Goal: Task Accomplishment & Management: Complete application form

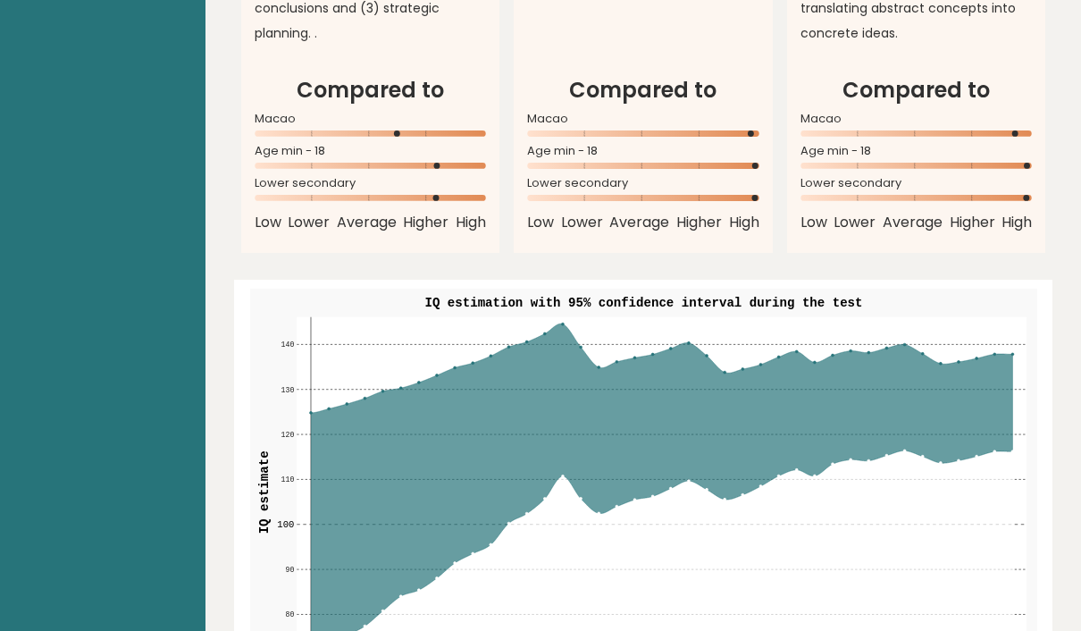
scroll to position [2117, 0]
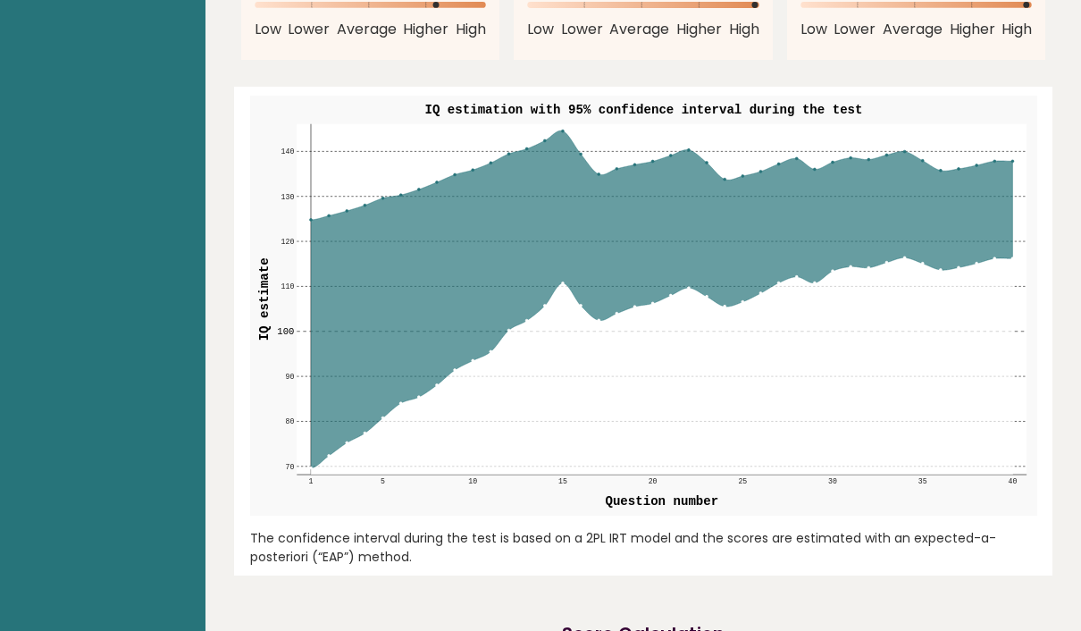
click at [755, 275] on icon at bounding box center [660, 298] width 701 height 337
click at [884, 264] on icon at bounding box center [660, 365] width 701 height 217
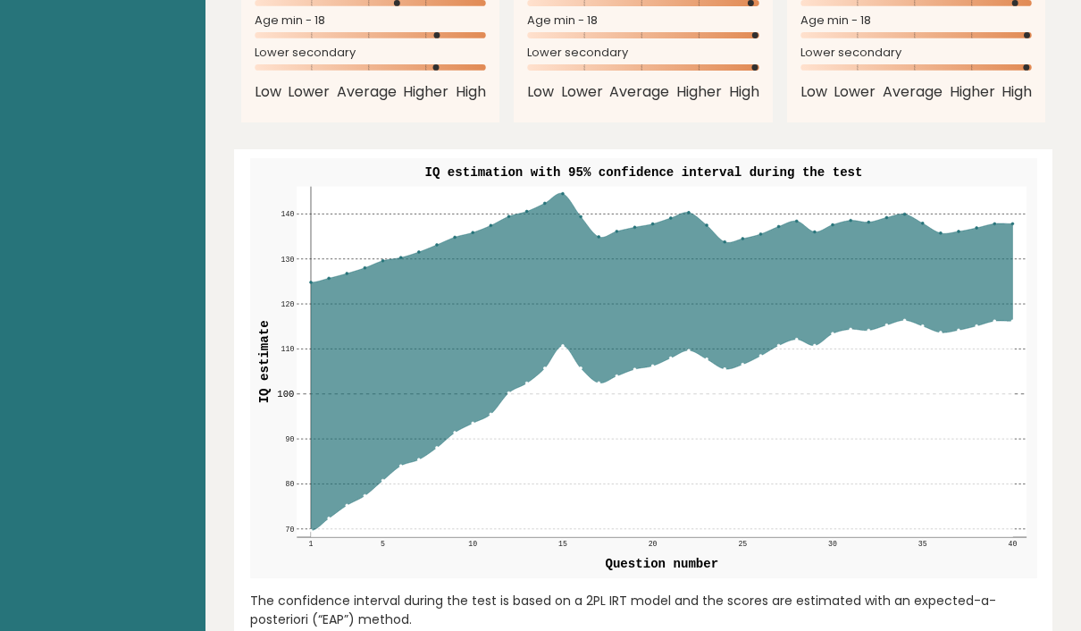
click at [952, 219] on rect at bounding box center [662, 362] width 730 height 350
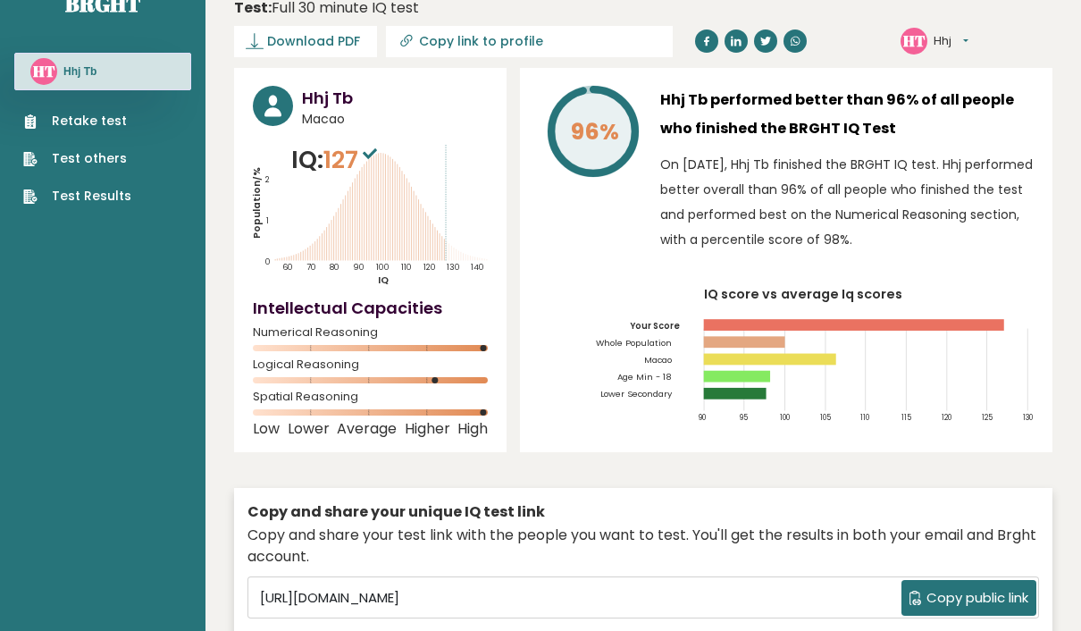
scroll to position [0, 0]
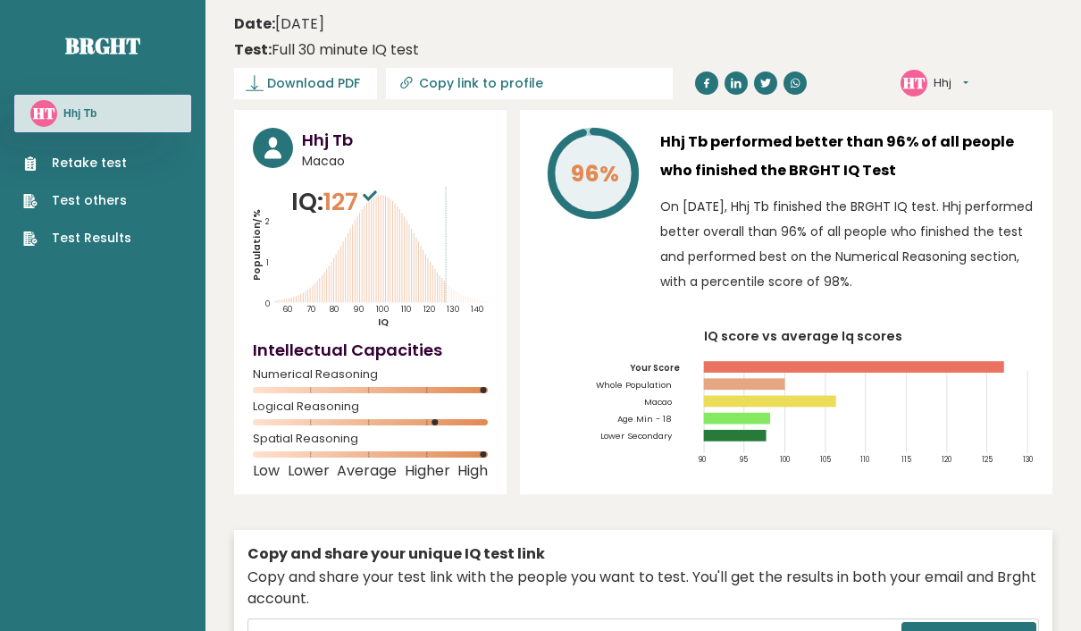
click at [90, 170] on link "Retake test" at bounding box center [77, 163] width 108 height 19
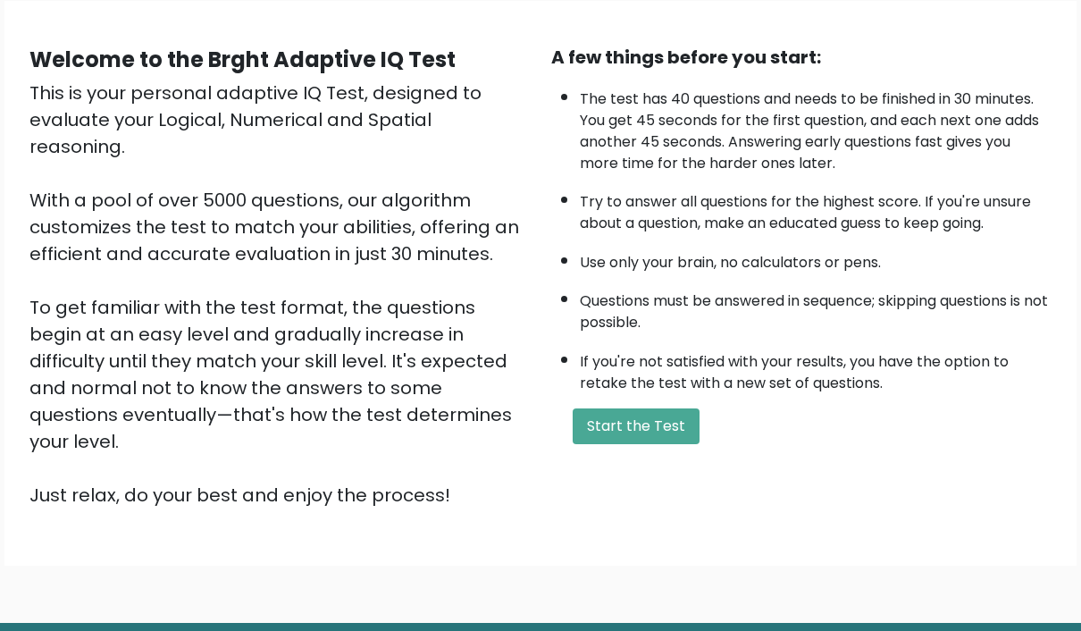
scroll to position [139, 0]
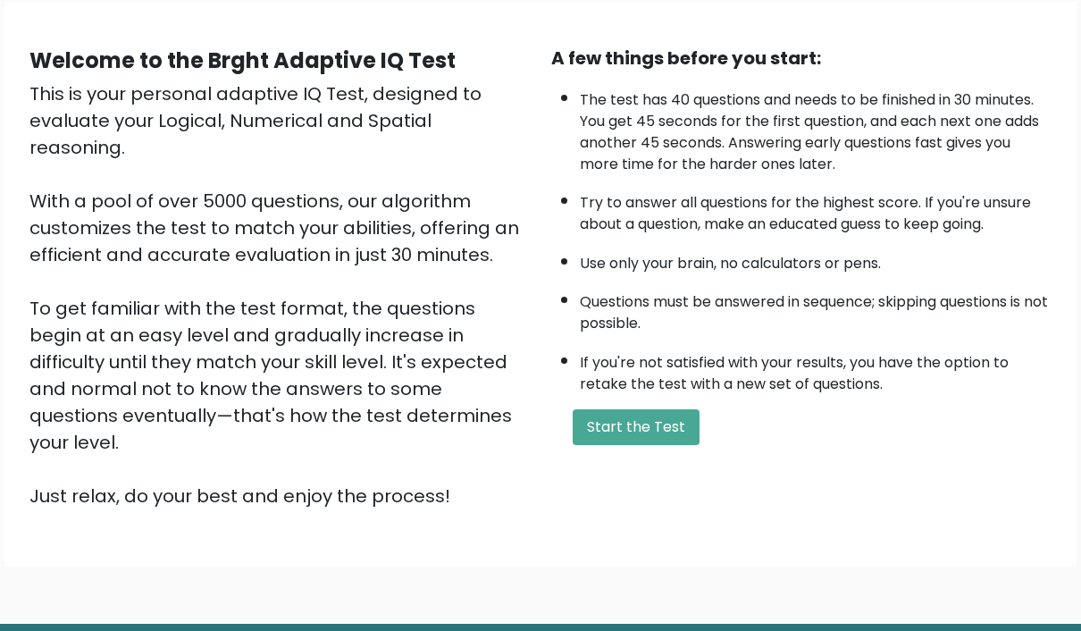
click at [646, 445] on button "Start the Test" at bounding box center [636, 427] width 127 height 36
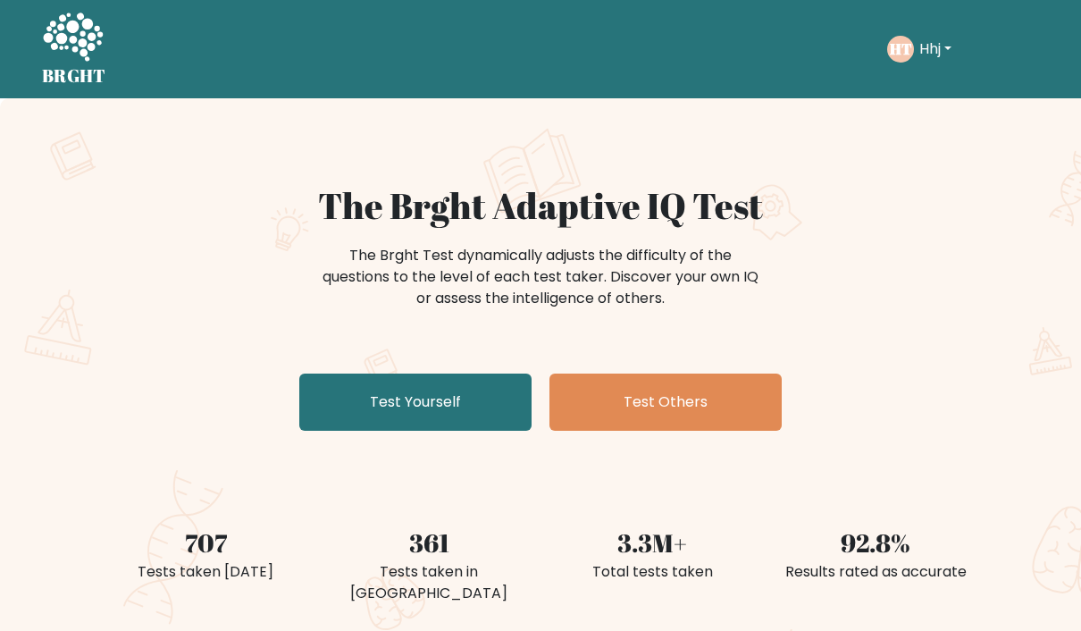
click at [424, 406] on link "Test Yourself" at bounding box center [415, 401] width 232 height 57
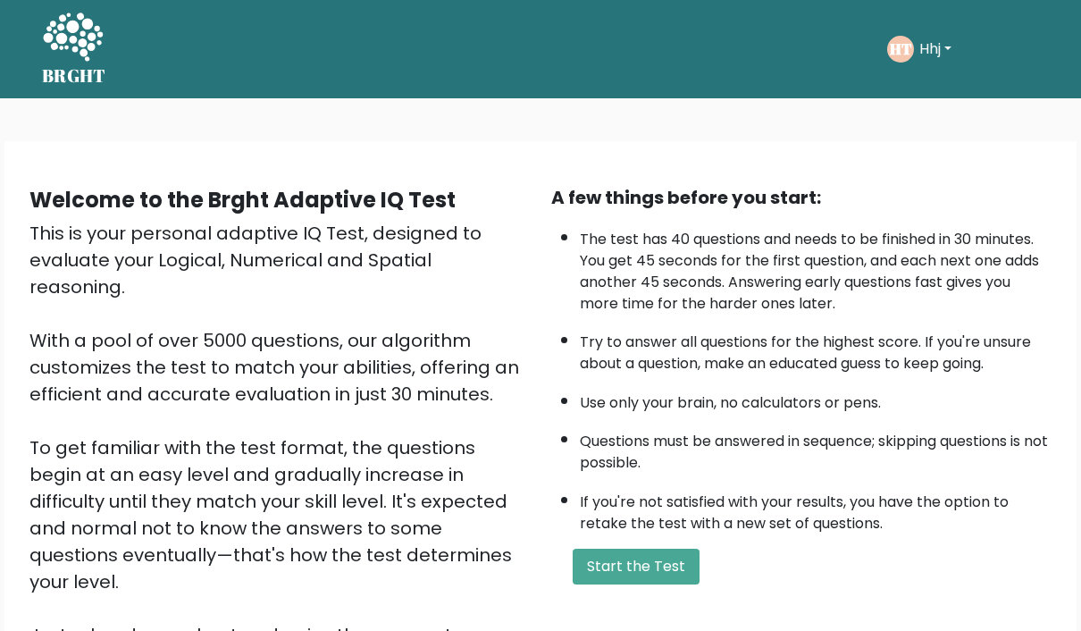
click at [654, 584] on button "Start the Test" at bounding box center [636, 567] width 127 height 36
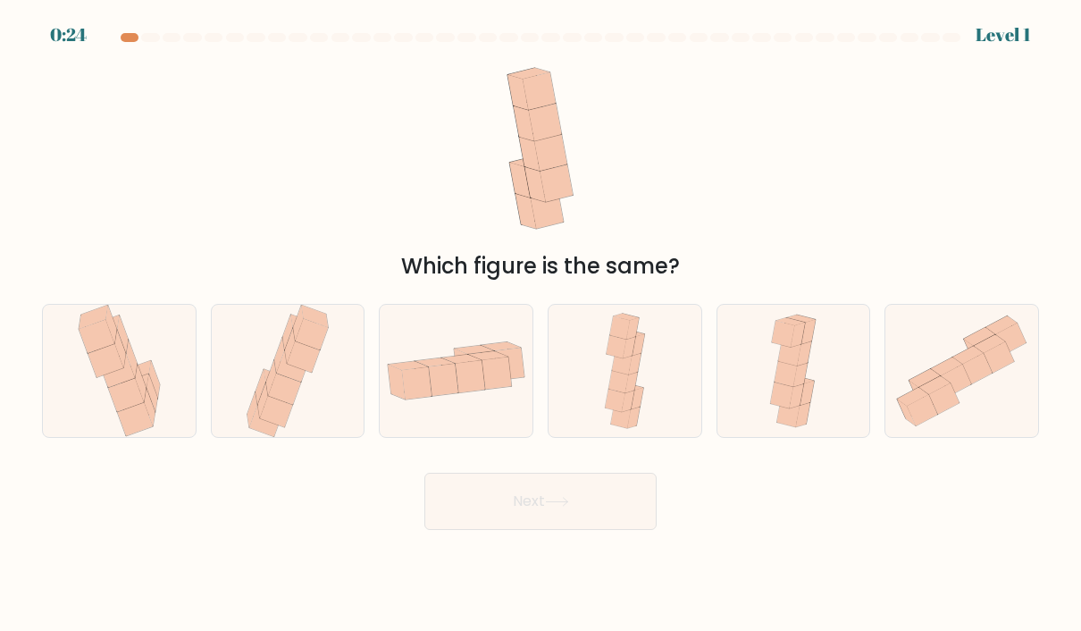
click at [453, 409] on icon at bounding box center [456, 370] width 153 height 78
click at [541, 324] on input "c." at bounding box center [541, 319] width 1 height 9
radio input "true"
click at [477, 522] on button "Next" at bounding box center [540, 501] width 232 height 57
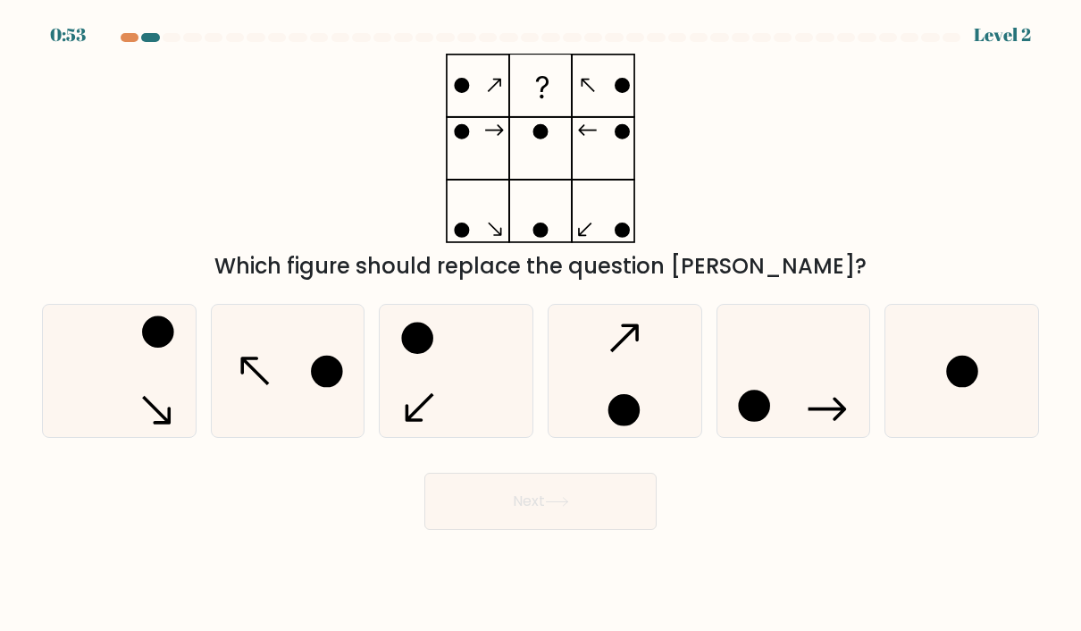
click at [968, 419] on icon at bounding box center [962, 371] width 132 height 132
click at [541, 324] on input "f." at bounding box center [541, 319] width 1 height 9
radio input "true"
click at [535, 515] on button "Next" at bounding box center [540, 501] width 232 height 57
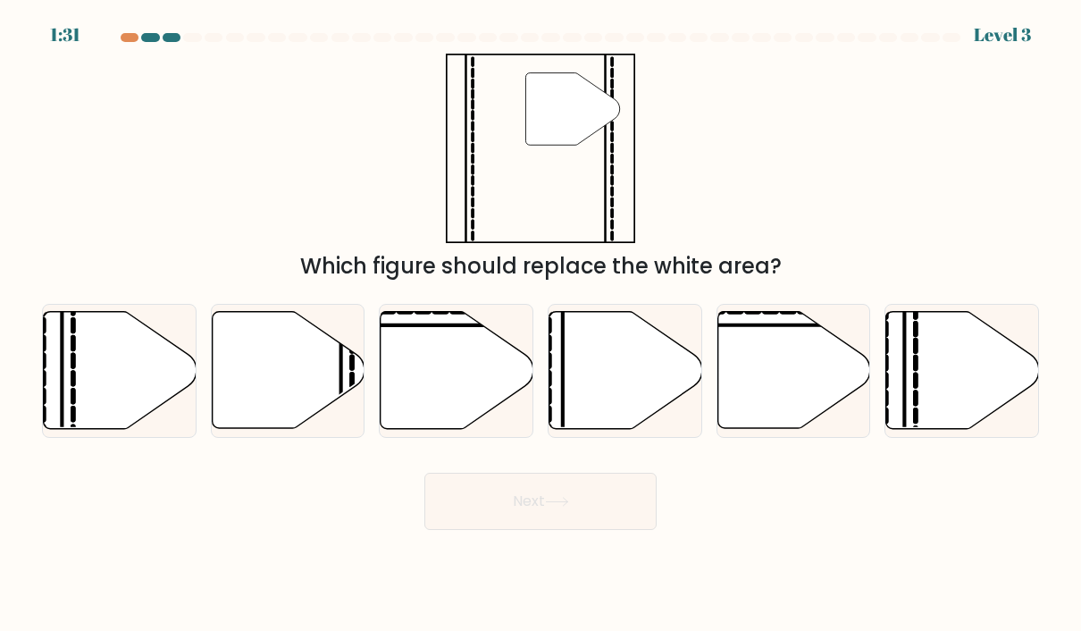
click at [322, 430] on icon at bounding box center [288, 370] width 153 height 119
click at [541, 324] on input "b." at bounding box center [541, 319] width 1 height 9
radio input "true"
click at [535, 524] on button "Next" at bounding box center [540, 501] width 232 height 57
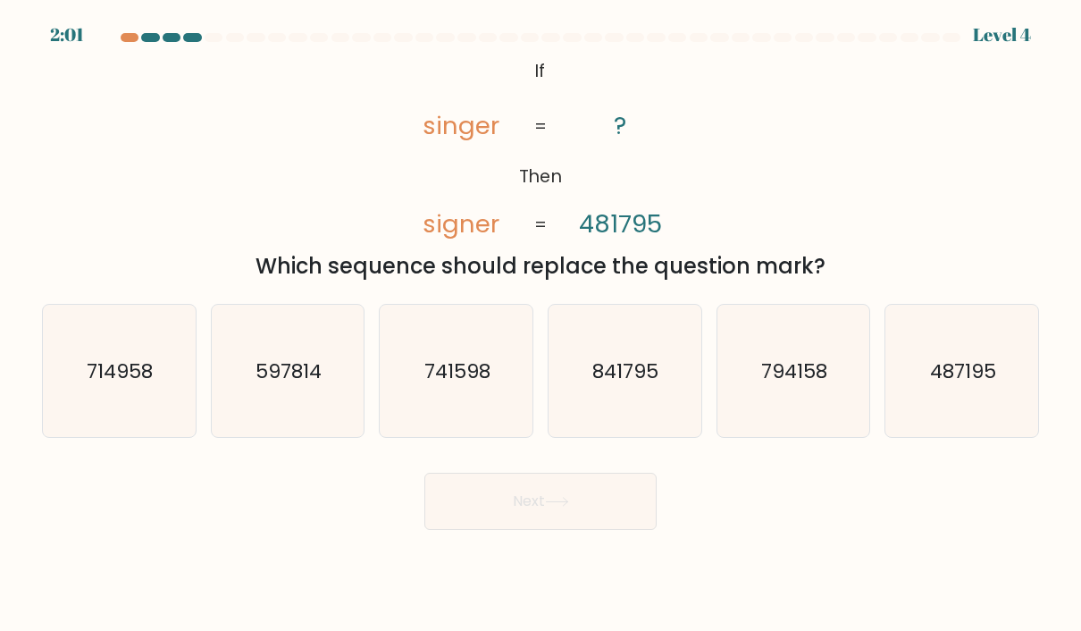
click at [977, 409] on icon "487195" at bounding box center [962, 371] width 132 height 132
click at [541, 324] on input "f. 487195" at bounding box center [541, 319] width 1 height 9
radio input "true"
click at [539, 530] on button "Next" at bounding box center [540, 501] width 232 height 57
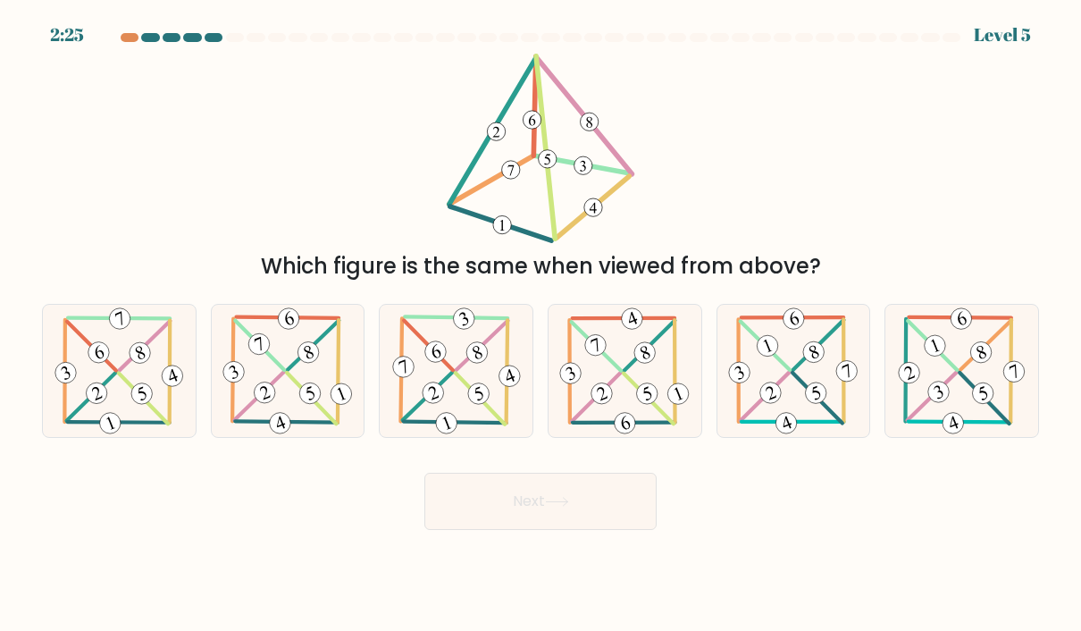
click at [487, 404] on icon at bounding box center [457, 371] width 134 height 132
click at [541, 324] on input "c." at bounding box center [541, 319] width 1 height 9
radio input "true"
click at [534, 522] on button "Next" at bounding box center [540, 501] width 232 height 57
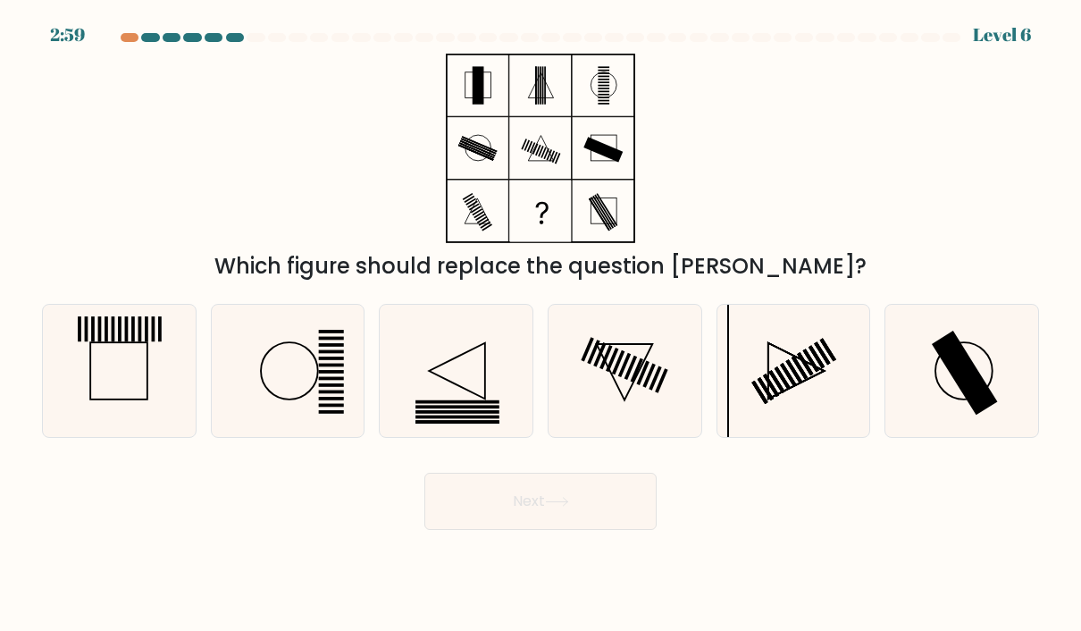
click at [944, 437] on icon at bounding box center [962, 371] width 132 height 132
click at [541, 324] on input "f." at bounding box center [541, 319] width 1 height 9
radio input "true"
click at [498, 506] on button "Next" at bounding box center [540, 501] width 232 height 57
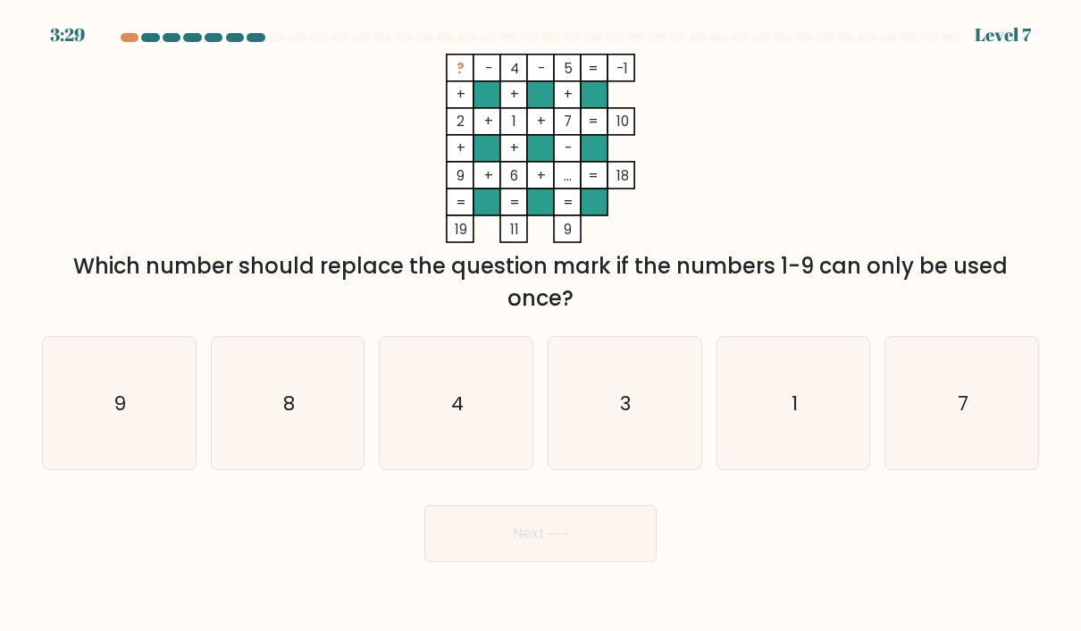
click at [306, 399] on icon "8" at bounding box center [288, 403] width 132 height 132
click at [541, 324] on input "b. 8" at bounding box center [541, 319] width 1 height 9
radio input "true"
click at [529, 548] on button "Next" at bounding box center [540, 533] width 232 height 57
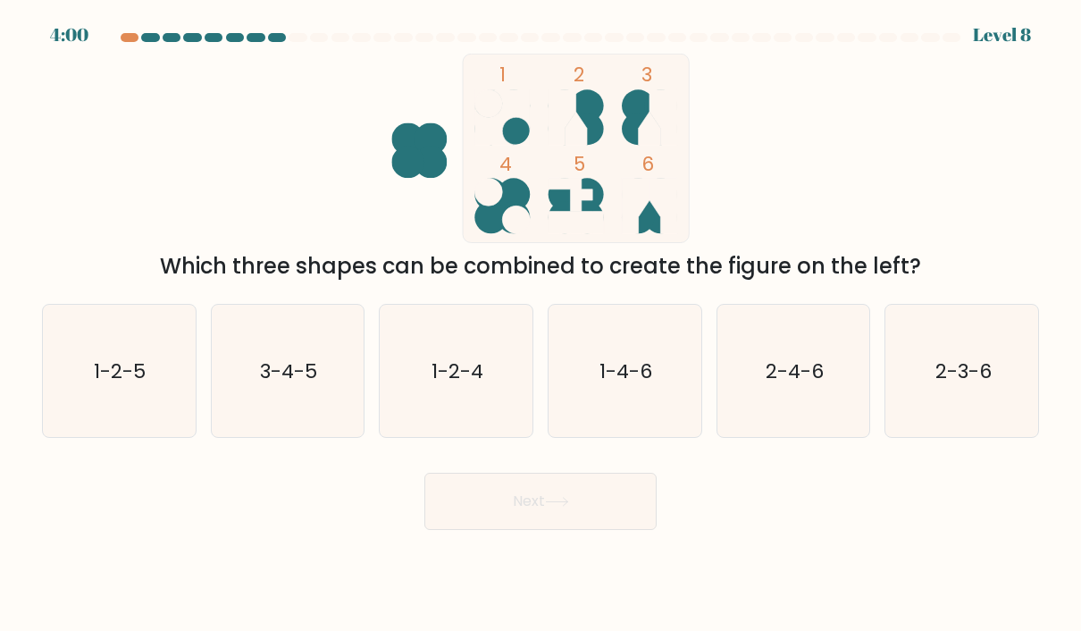
scroll to position [50, 0]
click at [976, 386] on icon "2-3-6" at bounding box center [962, 371] width 132 height 132
click at [541, 324] on input "f. 2-3-6" at bounding box center [541, 319] width 1 height 9
radio input "true"
click at [477, 473] on button "Next" at bounding box center [540, 501] width 232 height 57
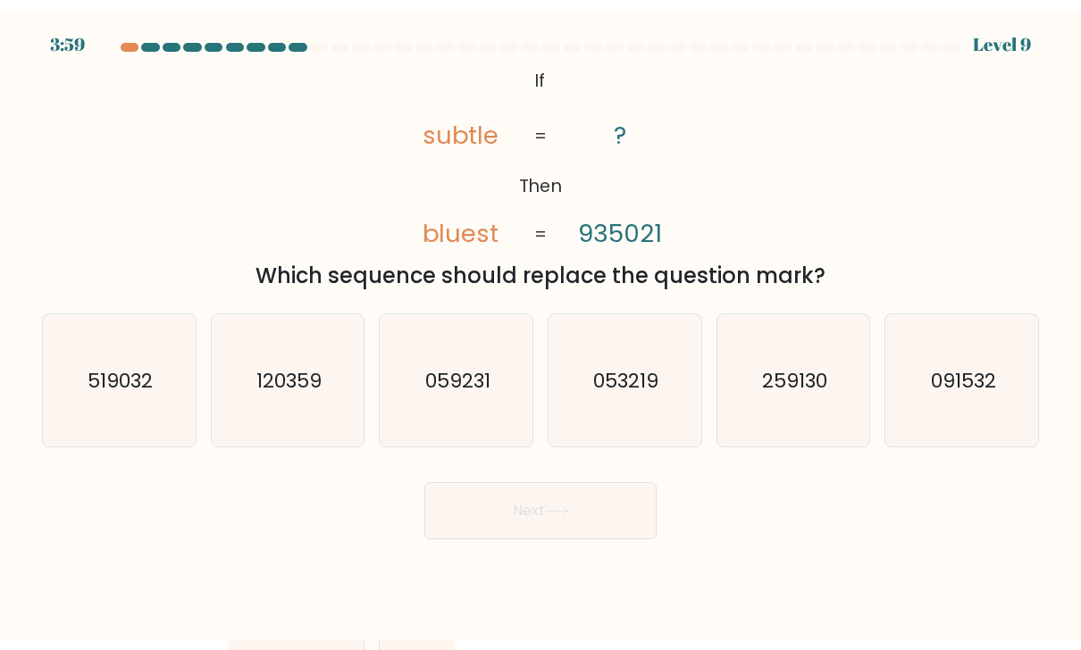
scroll to position [0, 0]
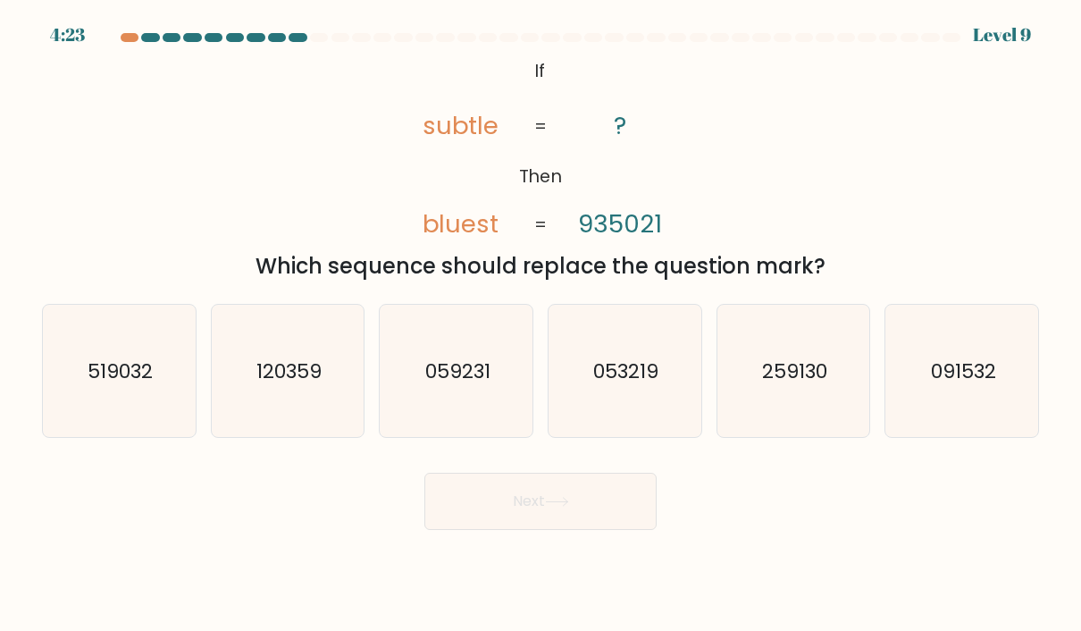
click at [813, 416] on icon "259130" at bounding box center [793, 371] width 132 height 132
click at [541, 324] on input "e. 259130" at bounding box center [541, 319] width 1 height 9
radio input "true"
click at [439, 406] on icon "059231" at bounding box center [456, 371] width 132 height 132
click at [541, 324] on input "c. 059231" at bounding box center [541, 319] width 1 height 9
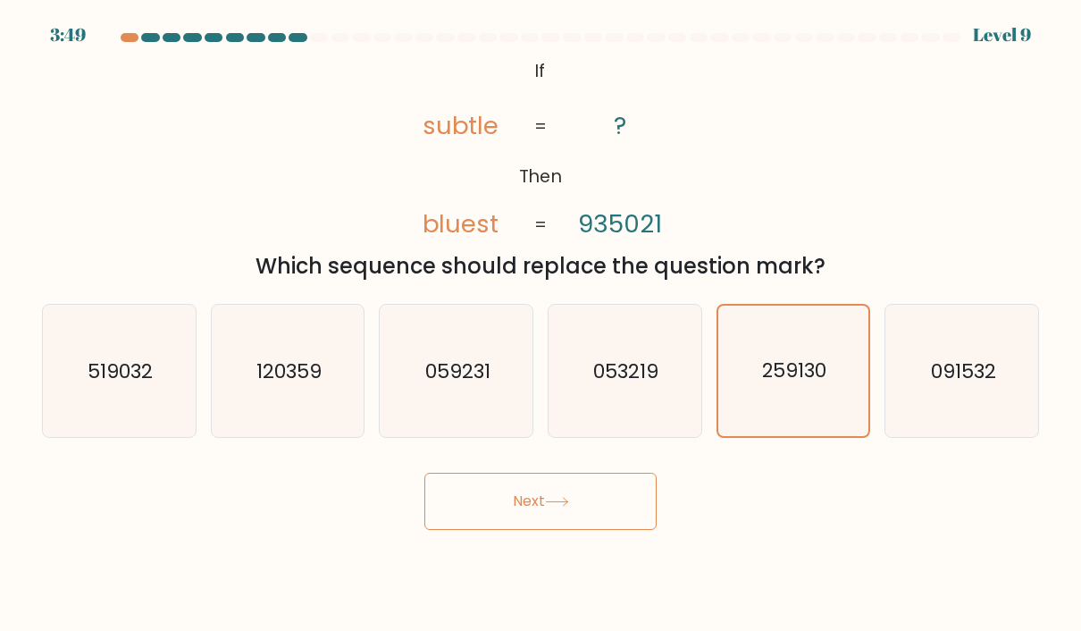
radio input "true"
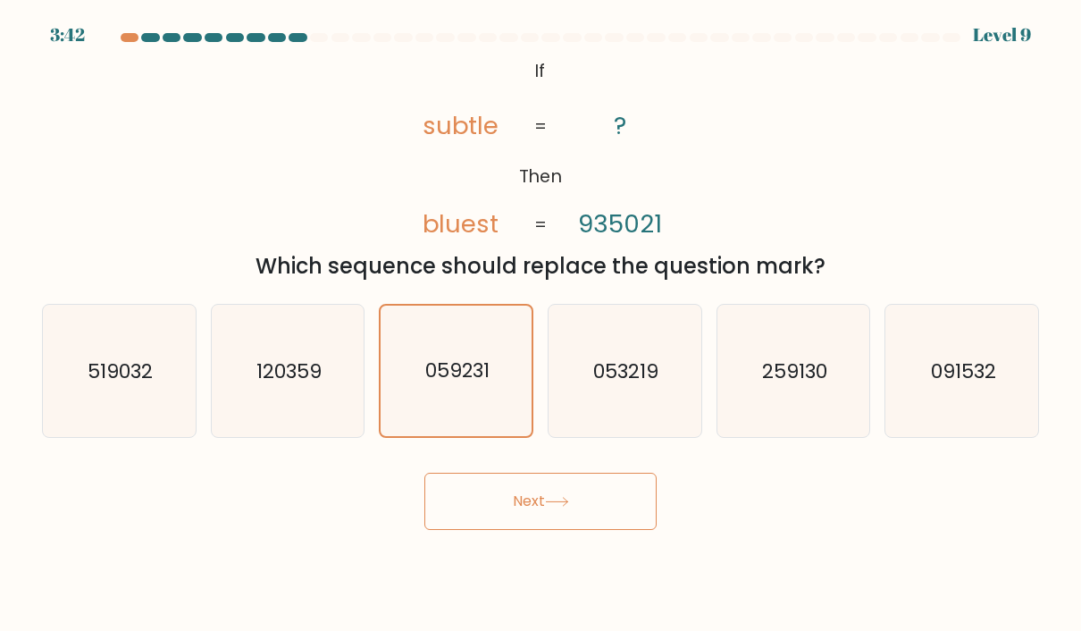
click at [993, 427] on icon "091532" at bounding box center [962, 371] width 132 height 132
click at [541, 324] on input "f. 091532" at bounding box center [541, 319] width 1 height 9
radio input "true"
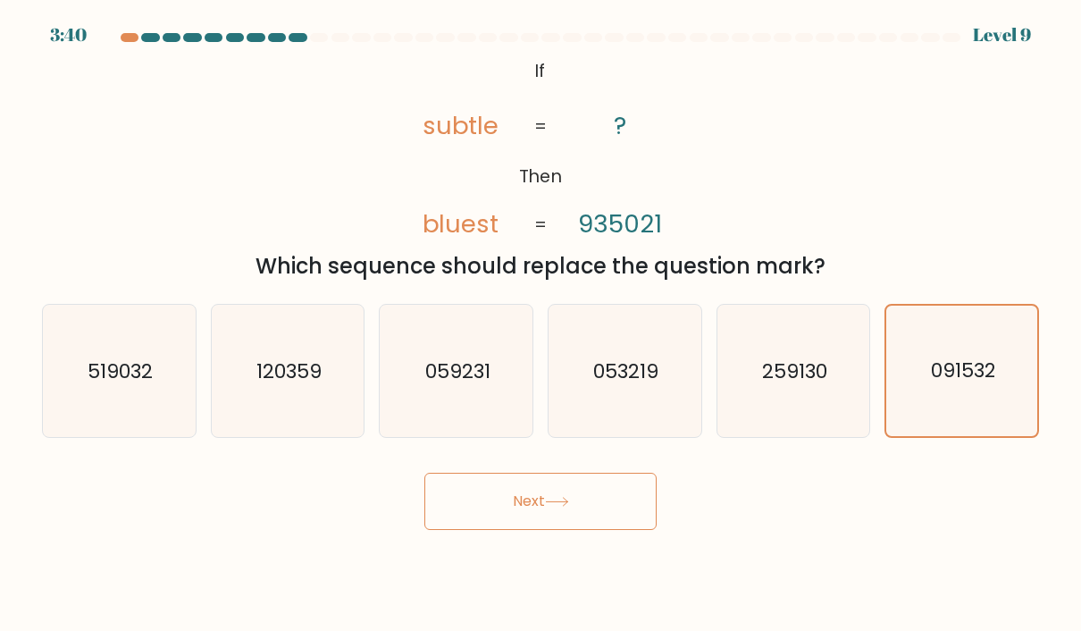
click at [754, 409] on icon "259130" at bounding box center [793, 371] width 132 height 132
click at [541, 324] on input "e. 259130" at bounding box center [541, 319] width 1 height 9
radio input "true"
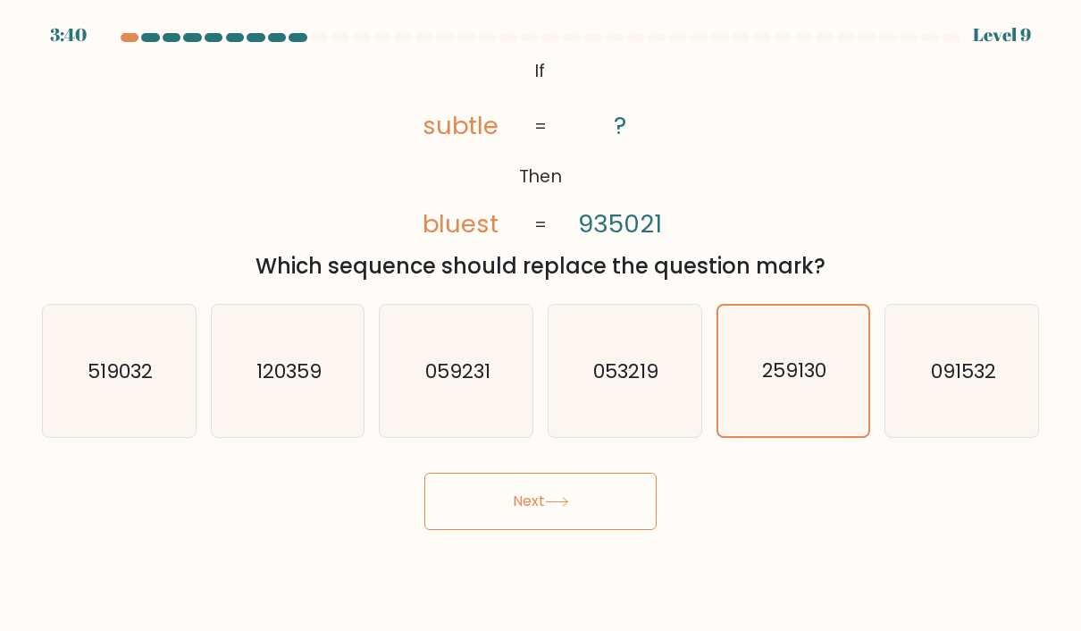
click at [659, 365] on icon "053219" at bounding box center [624, 371] width 132 height 132
click at [541, 324] on input "d. 053219" at bounding box center [541, 319] width 1 height 9
radio input "true"
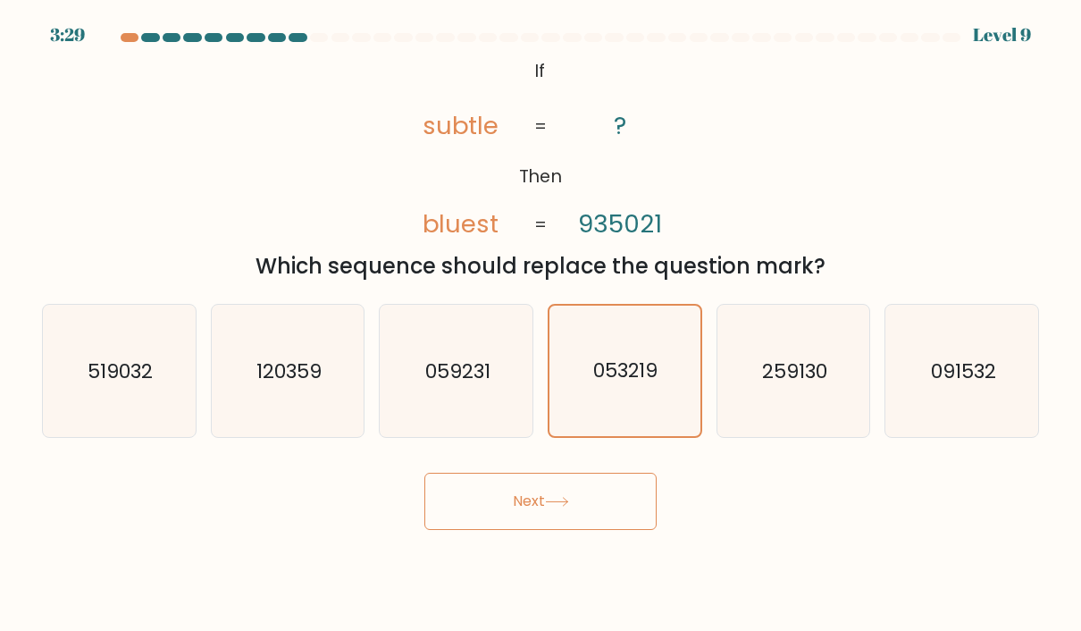
click at [783, 384] on text "259130" at bounding box center [794, 370] width 65 height 28
click at [541, 324] on input "e. 259130" at bounding box center [541, 319] width 1 height 9
radio input "true"
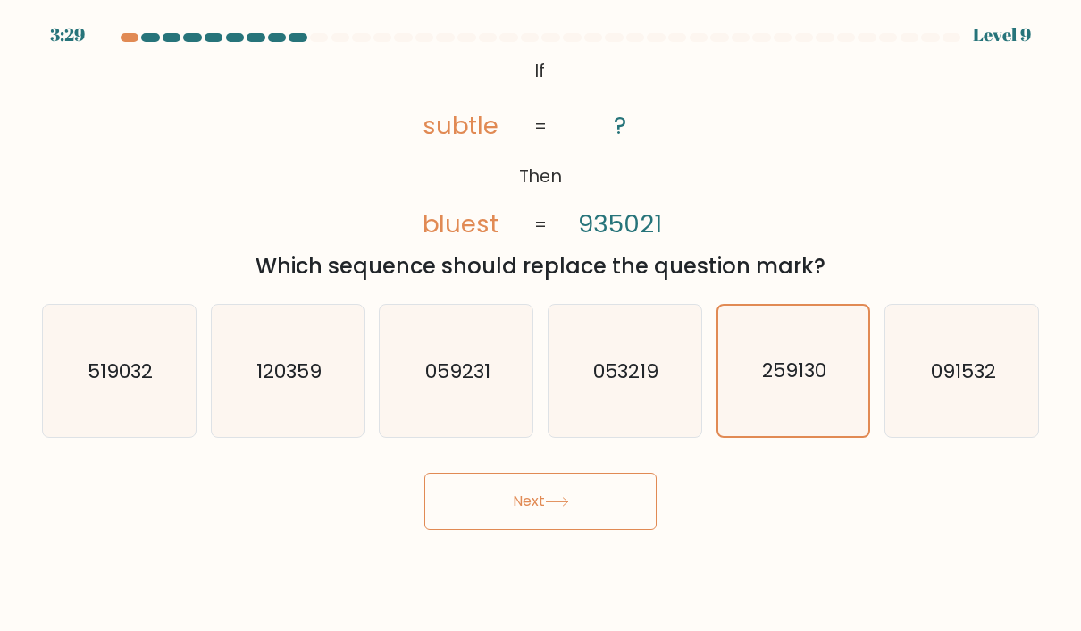
click at [556, 507] on button "Next" at bounding box center [540, 501] width 232 height 57
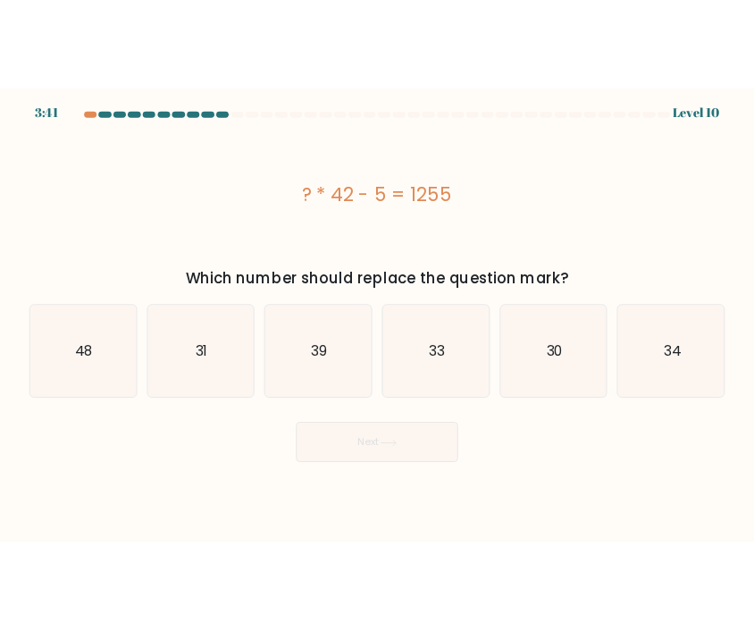
scroll to position [20, 0]
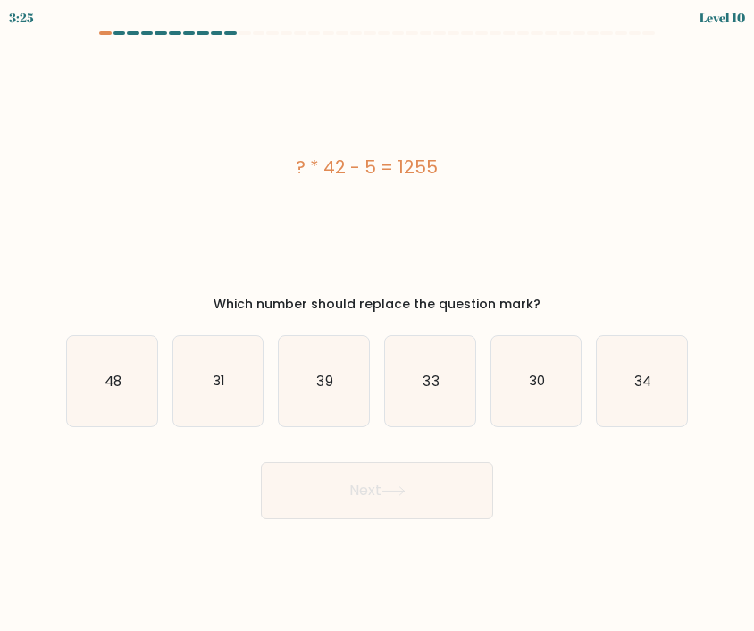
click at [530, 371] on text "30" at bounding box center [537, 380] width 16 height 19
click at [378, 324] on input "e. 30" at bounding box center [377, 319] width 1 height 9
radio input "true"
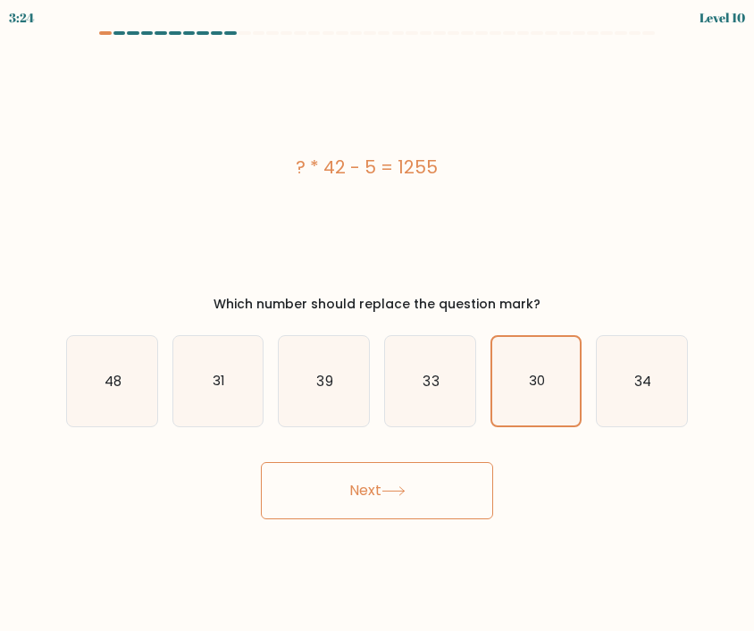
click at [447, 476] on button "Next" at bounding box center [377, 490] width 232 height 57
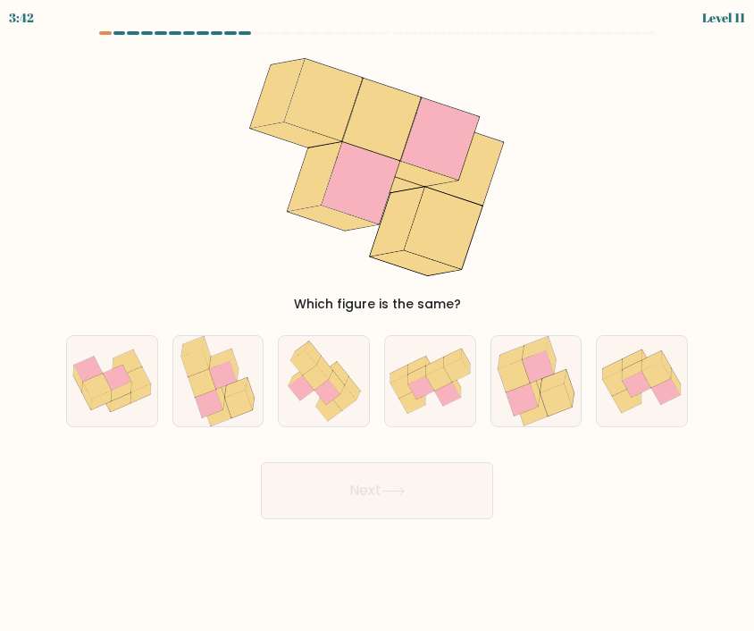
click at [336, 371] on icon at bounding box center [336, 382] width 16 height 23
click at [377, 324] on input "c." at bounding box center [377, 319] width 1 height 9
radio input "true"
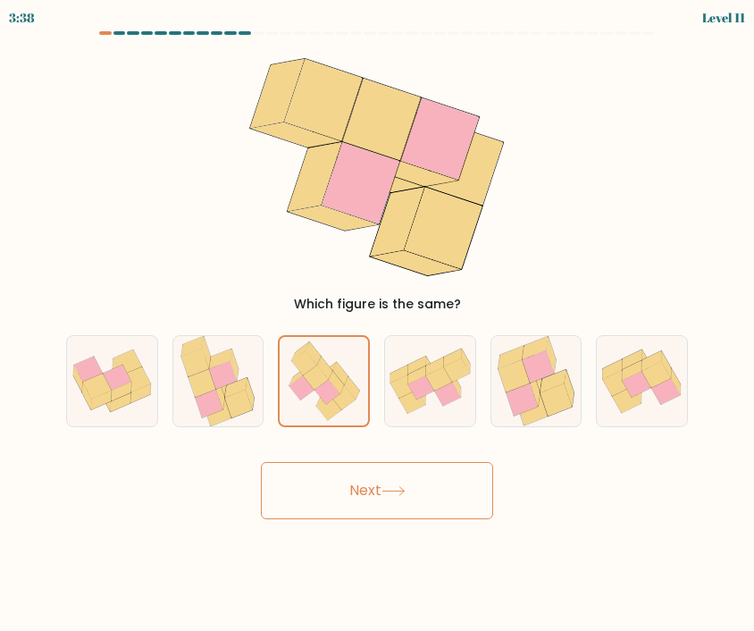
click at [321, 465] on button "Next" at bounding box center [377, 490] width 232 height 57
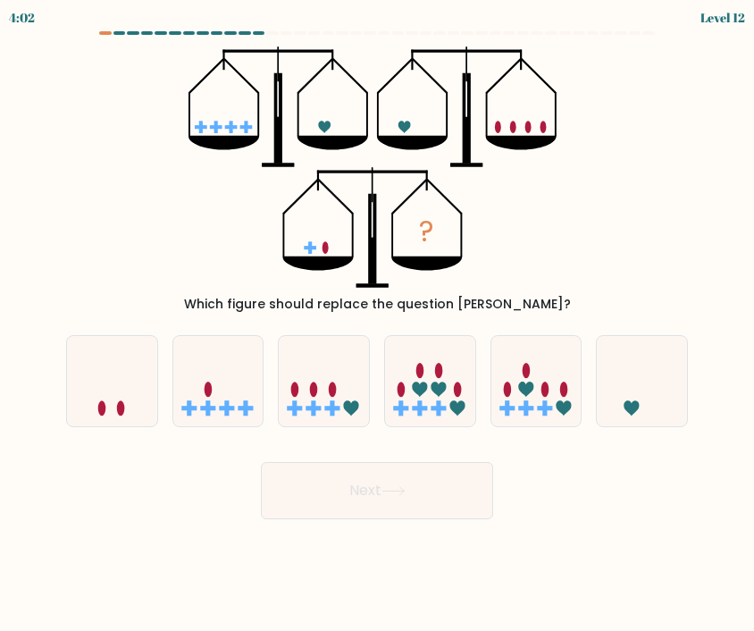
click at [136, 360] on icon at bounding box center [112, 381] width 90 height 74
click at [377, 324] on input "a." at bounding box center [377, 319] width 1 height 9
radio input "true"
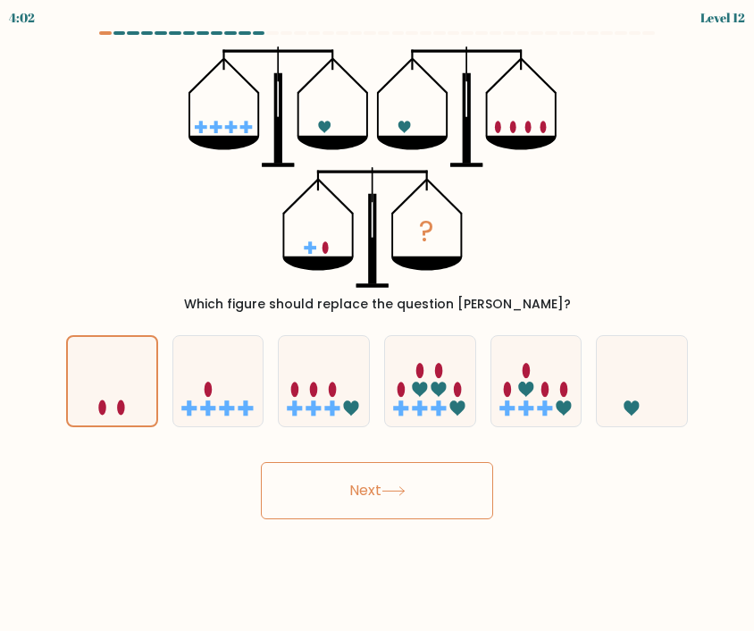
click at [285, 464] on button "Next" at bounding box center [377, 490] width 232 height 57
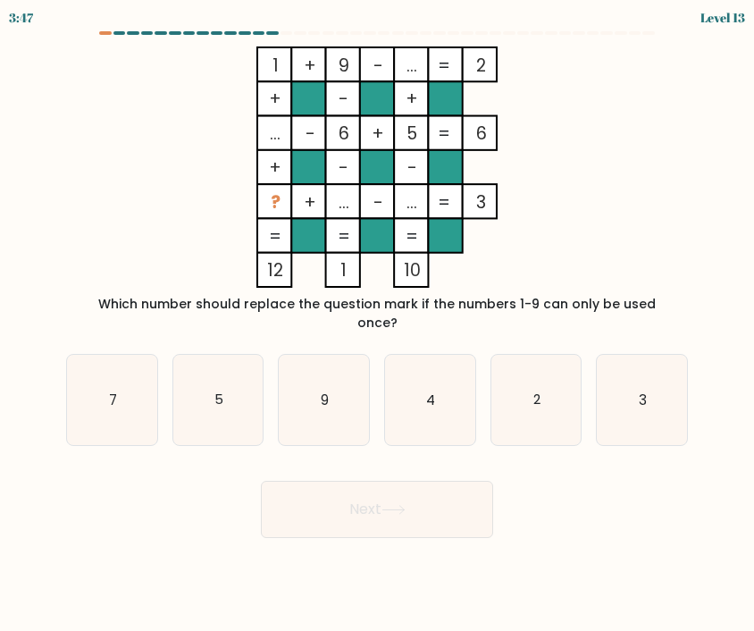
click at [450, 368] on icon "4" at bounding box center [430, 400] width 90 height 90
click at [378, 324] on input "d. 4" at bounding box center [377, 319] width 1 height 9
radio input "true"
click at [382, 481] on button "Next" at bounding box center [377, 509] width 232 height 57
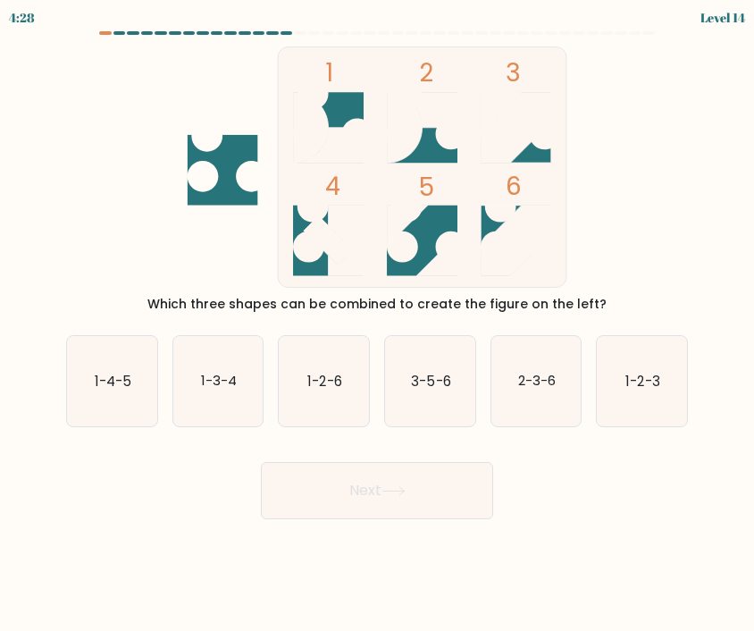
scroll to position [0, 0]
click at [428, 390] on text "3-5-6" at bounding box center [430, 380] width 39 height 19
click at [378, 324] on input "d. 3-5-6" at bounding box center [377, 319] width 1 height 9
radio input "true"
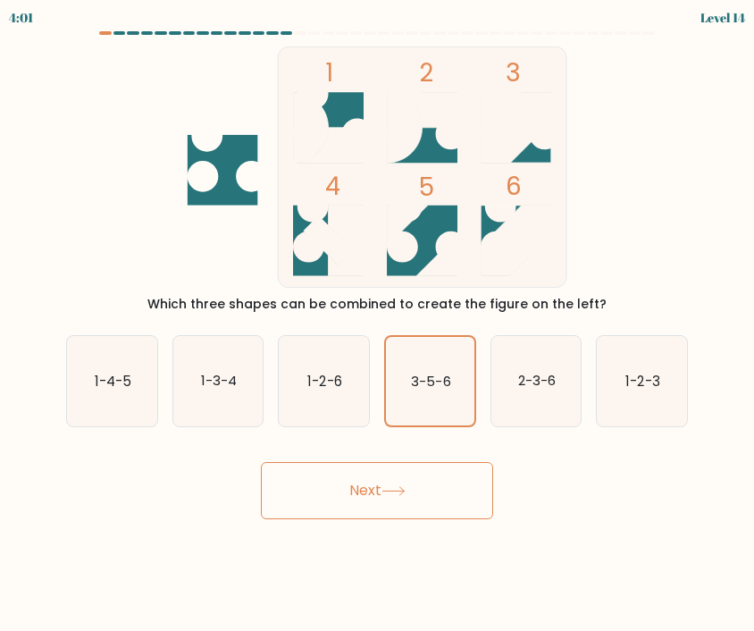
click at [382, 498] on button "Next" at bounding box center [377, 490] width 232 height 57
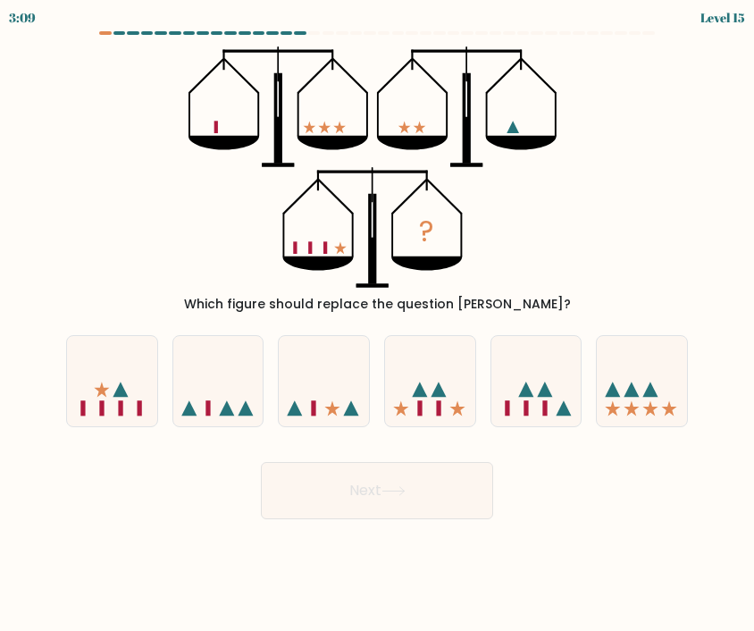
click at [660, 393] on icon at bounding box center [642, 381] width 90 height 74
click at [378, 324] on input "f." at bounding box center [377, 319] width 1 height 9
radio input "true"
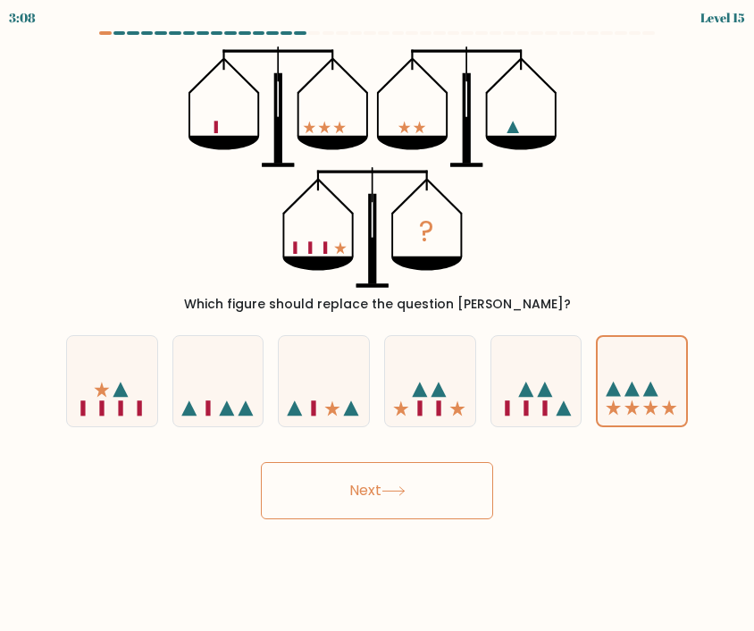
click at [470, 491] on button "Next" at bounding box center [377, 490] width 232 height 57
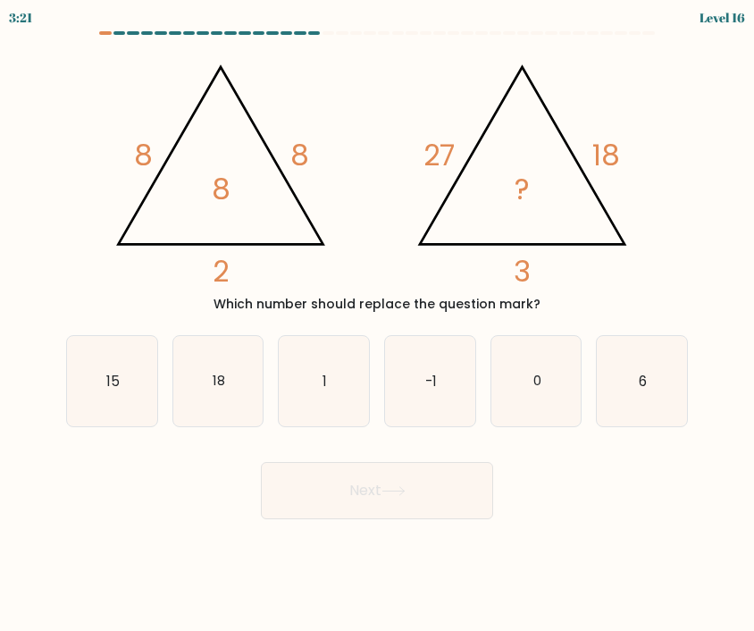
click at [122, 409] on icon "15" at bounding box center [112, 381] width 90 height 90
click at [377, 324] on input "a. 15" at bounding box center [377, 319] width 1 height 9
radio input "true"
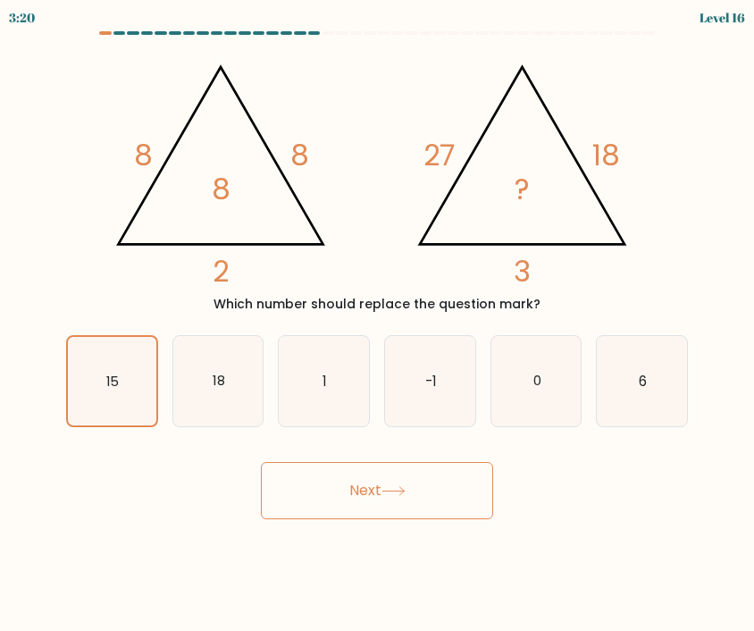
click at [322, 499] on button "Next" at bounding box center [377, 490] width 232 height 57
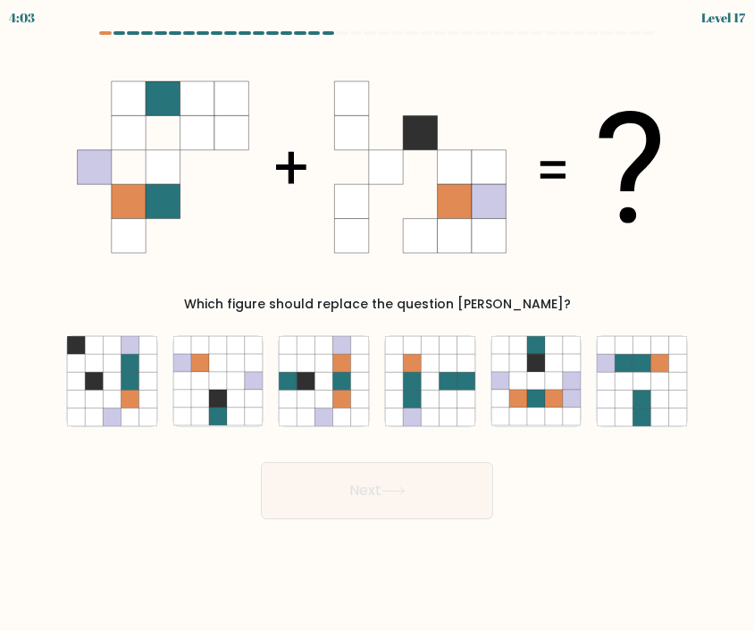
click at [564, 184] on icon at bounding box center [377, 166] width 600 height 241
click at [329, 364] on icon at bounding box center [324, 363] width 18 height 18
click at [377, 324] on input "c." at bounding box center [377, 319] width 1 height 9
radio input "true"
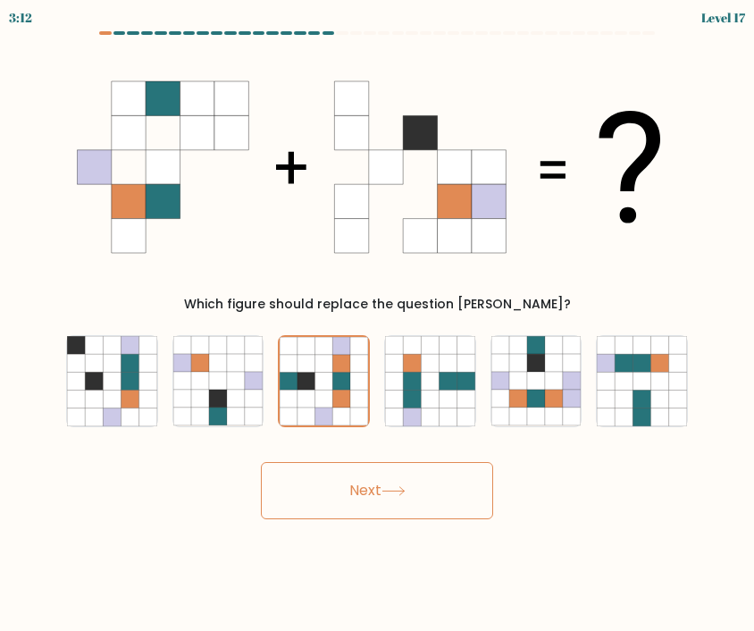
click at [330, 487] on button "Next" at bounding box center [377, 490] width 232 height 57
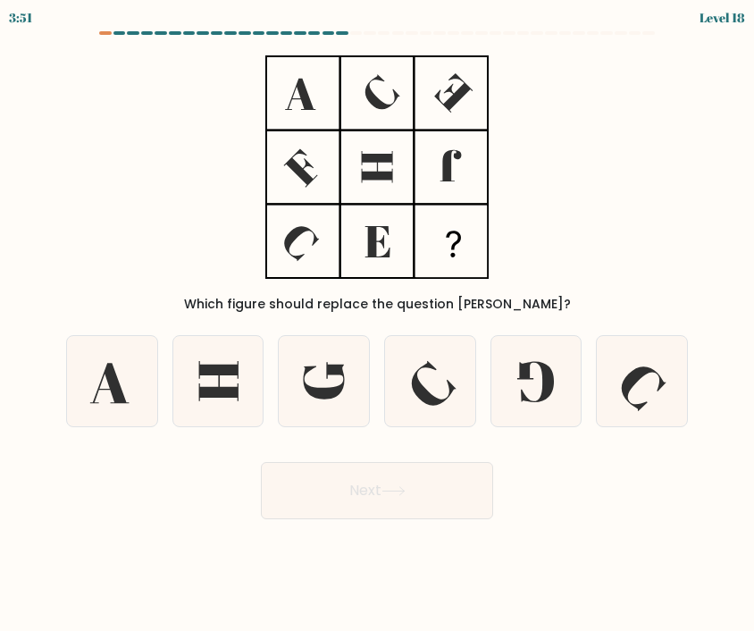
click at [110, 386] on icon at bounding box center [109, 383] width 38 height 40
click at [377, 324] on input "a." at bounding box center [377, 319] width 1 height 9
radio input "true"
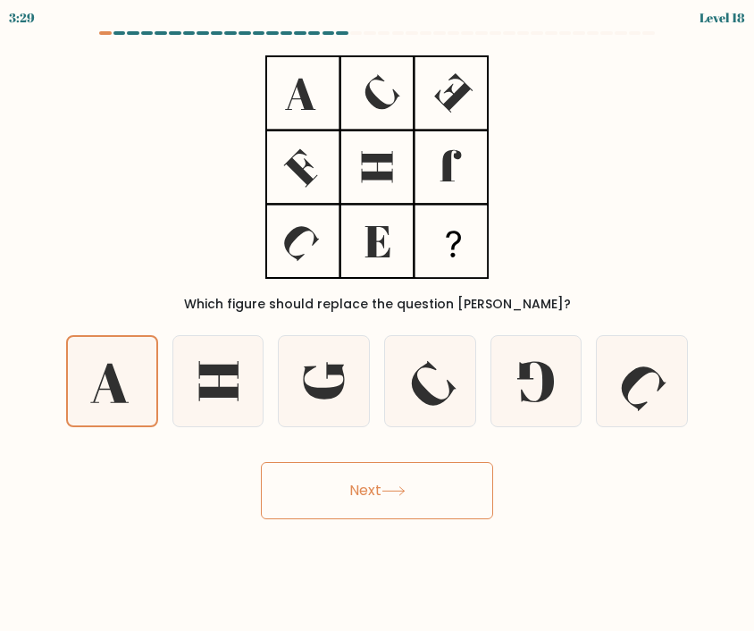
click at [314, 390] on icon at bounding box center [324, 380] width 41 height 37
click at [377, 324] on input "c." at bounding box center [377, 319] width 1 height 9
radio input "true"
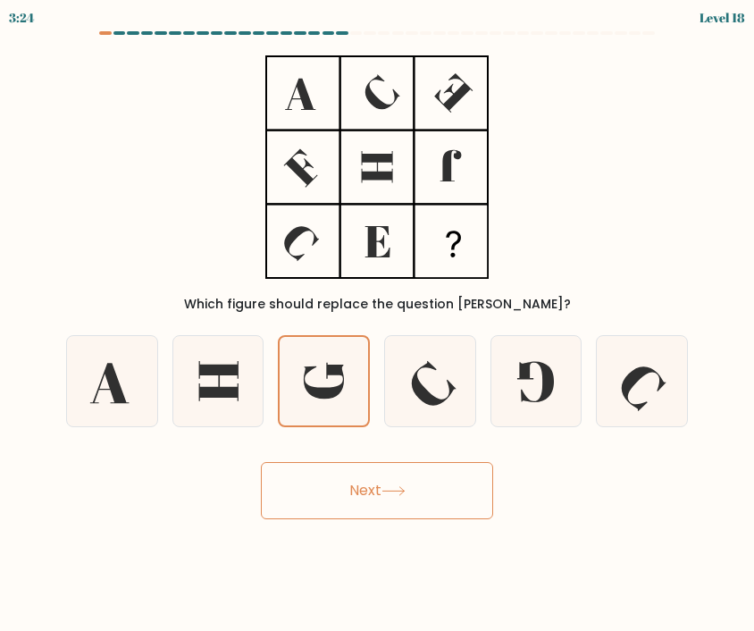
click at [308, 502] on button "Next" at bounding box center [377, 490] width 232 height 57
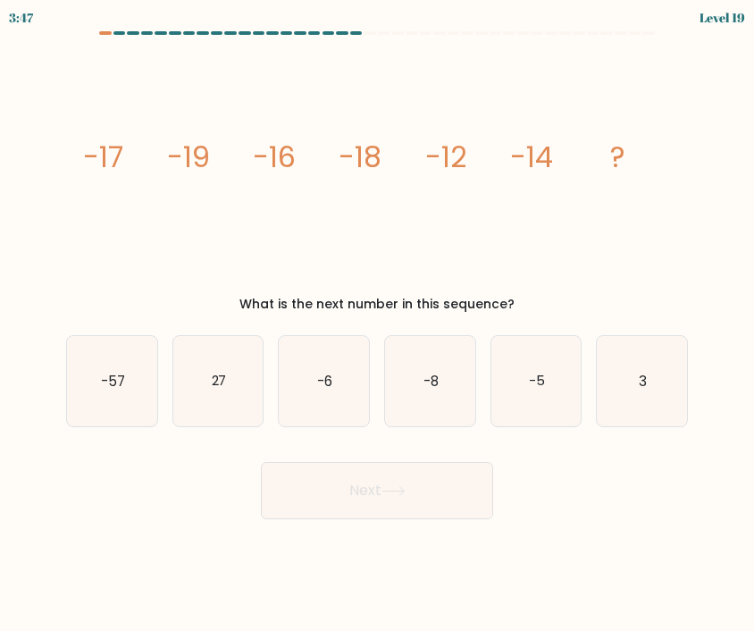
click at [421, 398] on icon "-8" at bounding box center [430, 381] width 90 height 90
click at [378, 324] on input "d. -8" at bounding box center [377, 319] width 1 height 9
radio input "true"
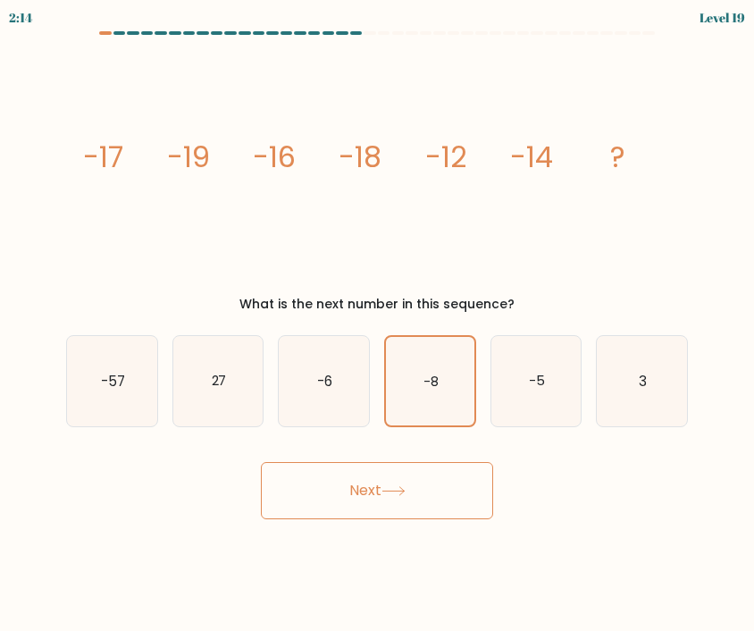
click at [461, 472] on button "Next" at bounding box center [377, 490] width 232 height 57
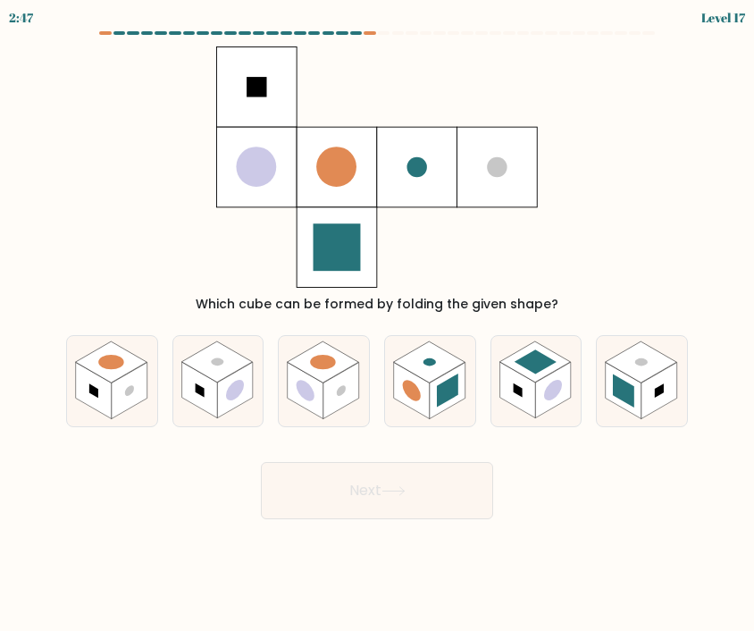
click at [413, 403] on rect at bounding box center [412, 390] width 36 height 56
click at [378, 324] on input "d." at bounding box center [377, 319] width 1 height 9
radio input "true"
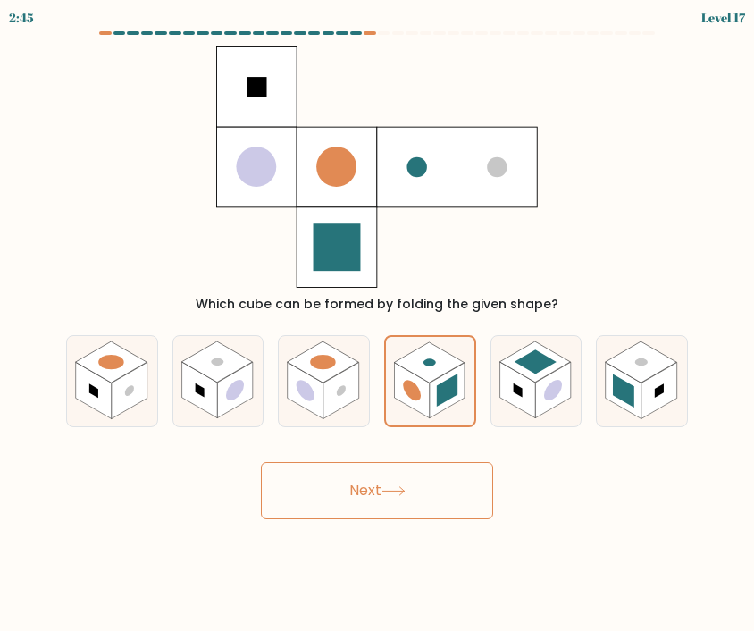
click at [345, 487] on button "Next" at bounding box center [377, 490] width 232 height 57
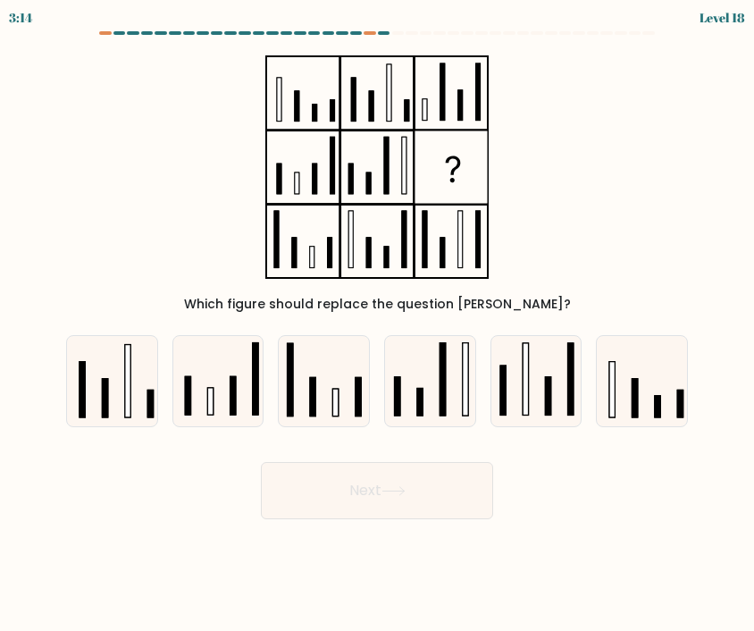
click at [80, 386] on rect at bounding box center [82, 389] width 5 height 55
click at [377, 324] on input "a." at bounding box center [377, 319] width 1 height 9
radio input "true"
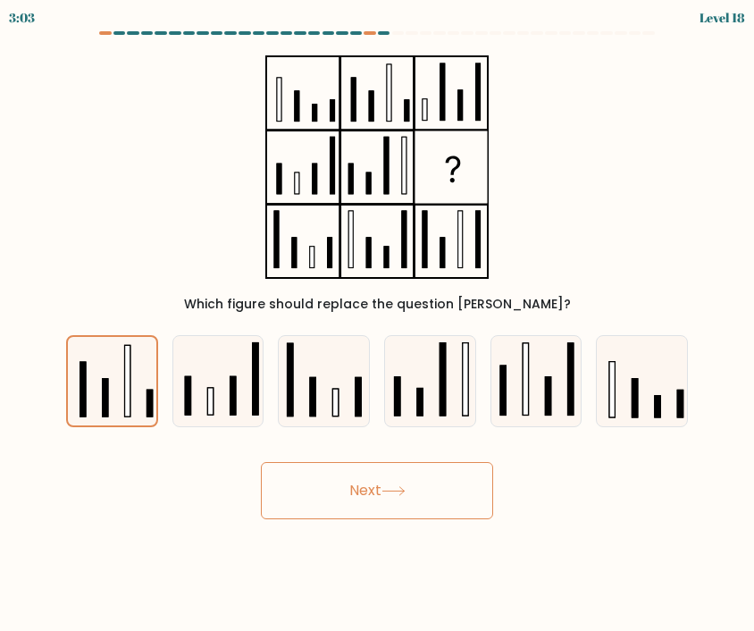
click at [319, 489] on button "Next" at bounding box center [377, 490] width 232 height 57
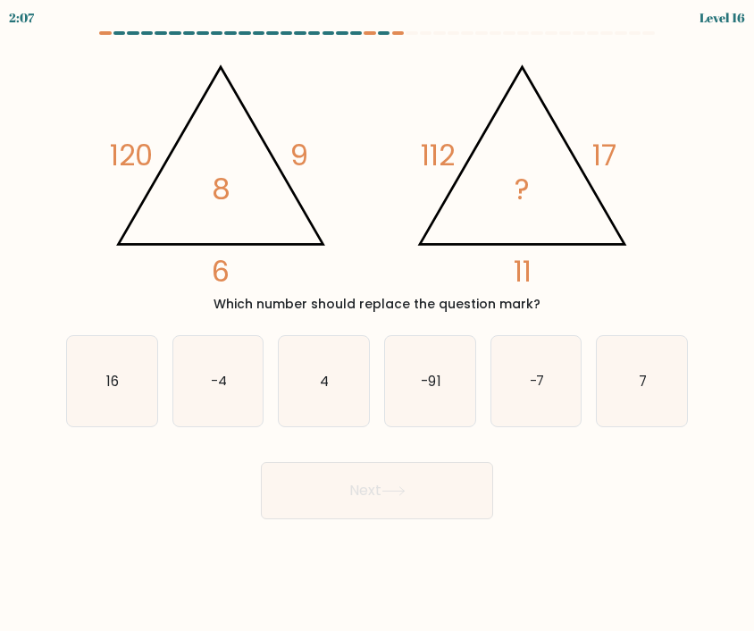
click at [356, 372] on icon "4" at bounding box center [324, 381] width 90 height 90
click at [377, 324] on input "c. 4" at bounding box center [377, 319] width 1 height 9
radio input "true"
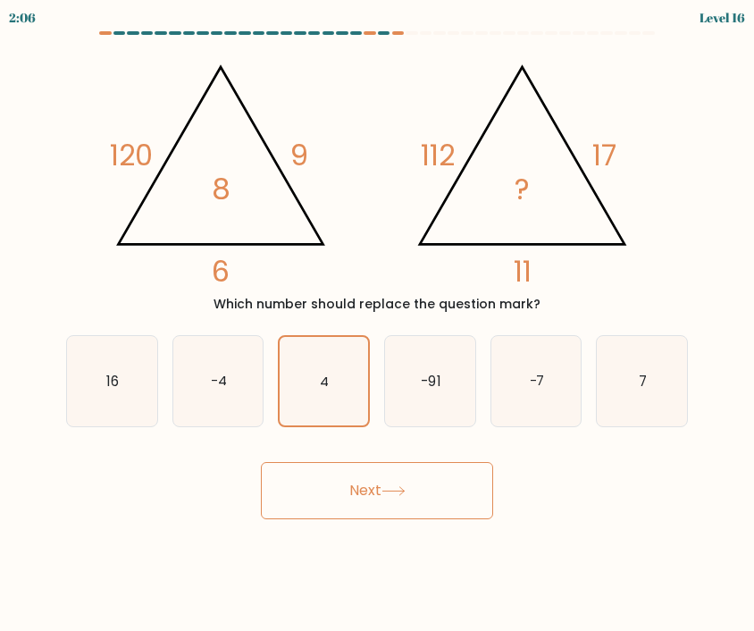
click at [415, 506] on button "Next" at bounding box center [377, 490] width 232 height 57
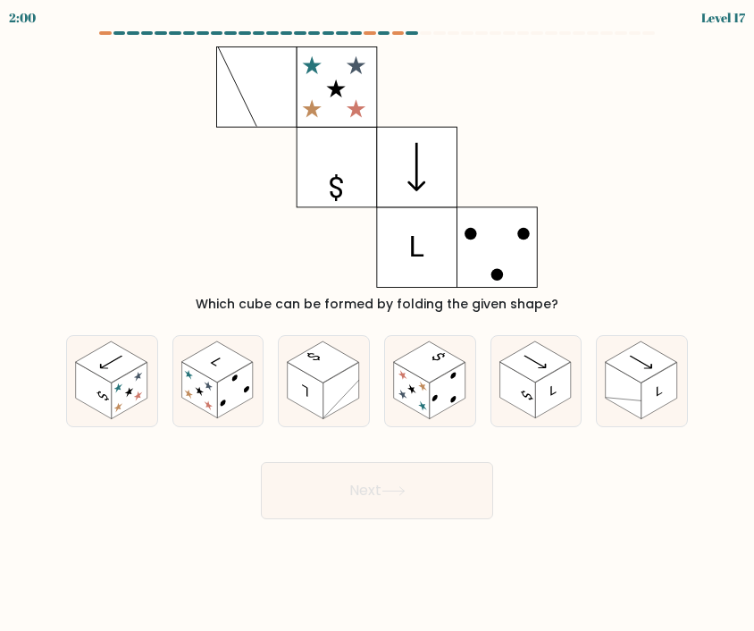
click at [535, 379] on rect at bounding box center [534, 361] width 71 height 41
click at [378, 324] on input "e." at bounding box center [377, 319] width 1 height 9
radio input "true"
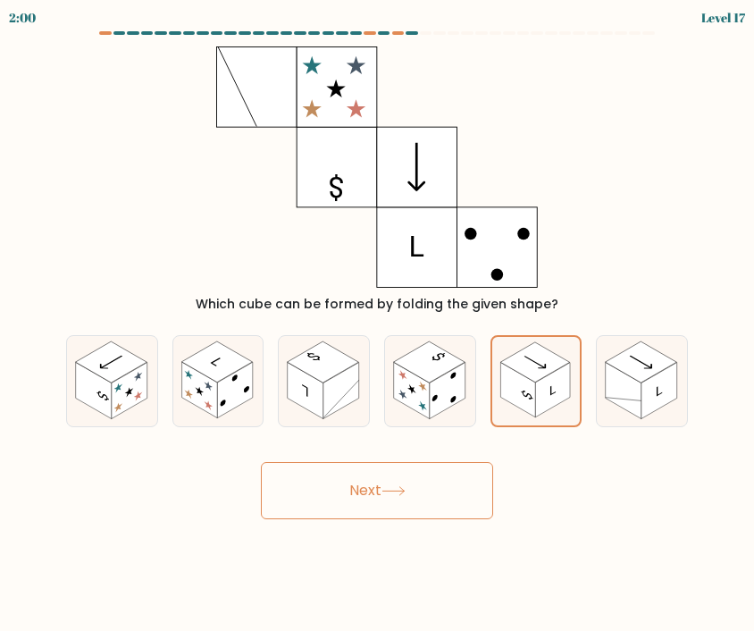
click at [436, 490] on button "Next" at bounding box center [377, 490] width 232 height 57
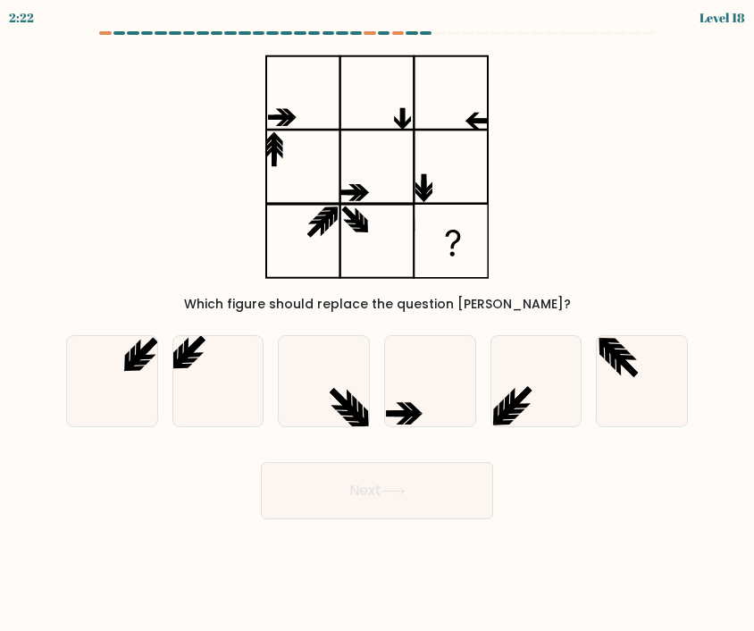
click at [202, 351] on icon at bounding box center [218, 381] width 90 height 90
click at [377, 324] on input "b." at bounding box center [377, 319] width 1 height 9
radio input "true"
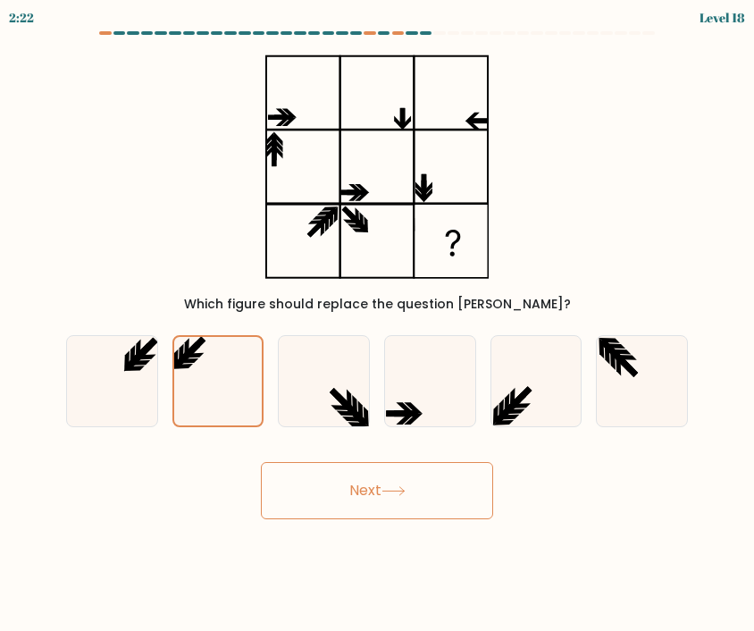
click at [329, 486] on button "Next" at bounding box center [377, 490] width 232 height 57
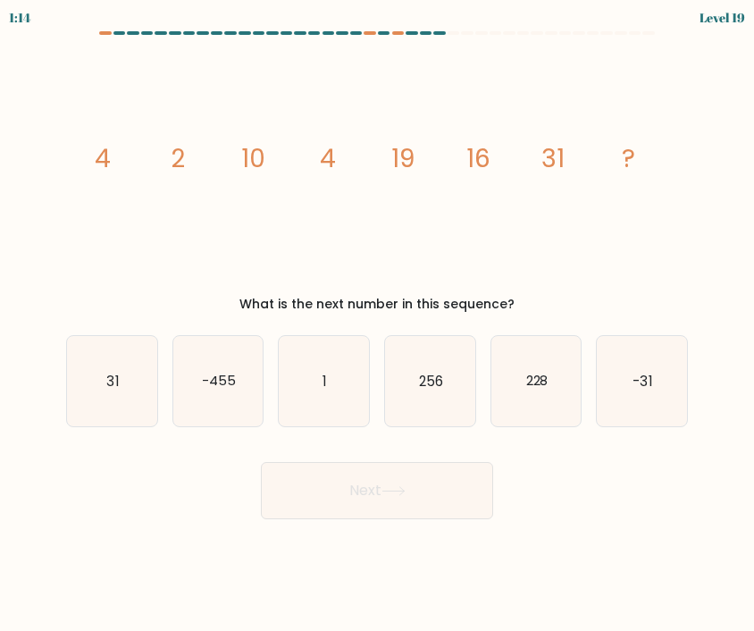
click at [420, 393] on icon "256" at bounding box center [430, 381] width 90 height 90
click at [378, 324] on input "d. 256" at bounding box center [377, 319] width 1 height 9
radio input "true"
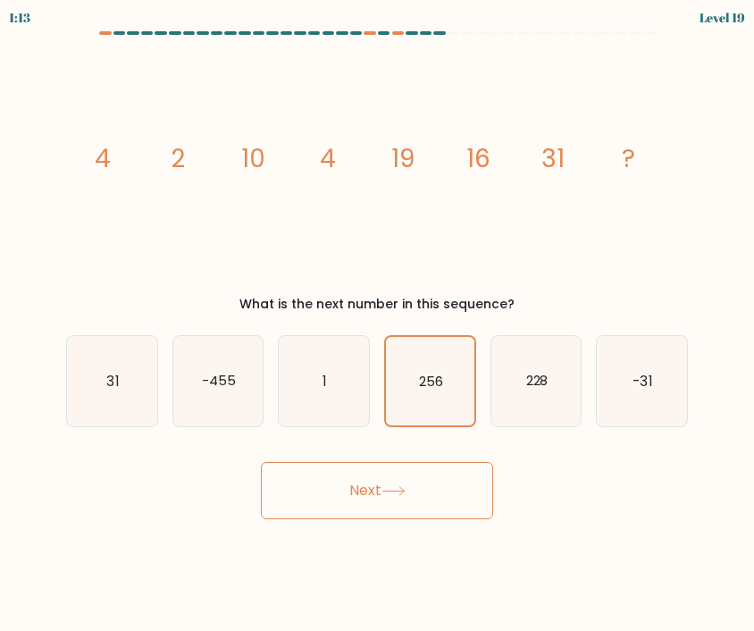
click at [386, 486] on icon at bounding box center [393, 491] width 24 height 10
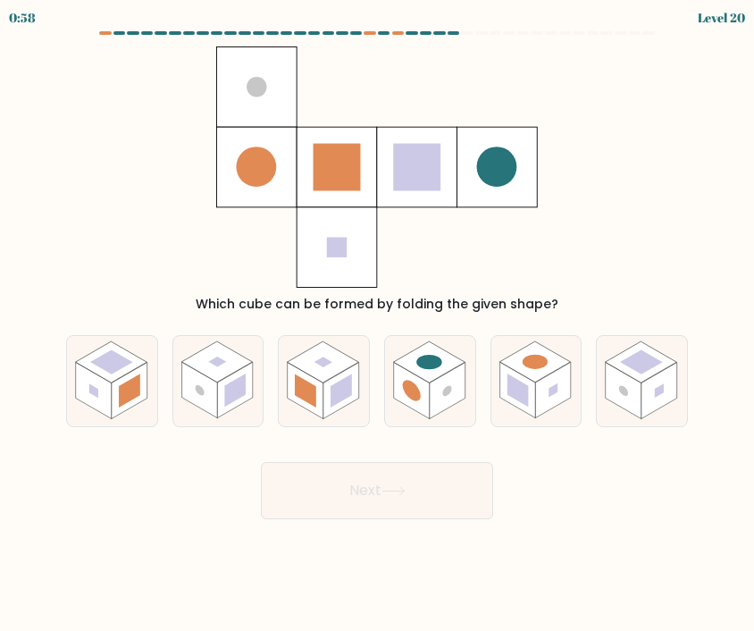
click at [104, 353] on rect at bounding box center [110, 361] width 71 height 41
click at [377, 324] on input "a." at bounding box center [377, 319] width 1 height 9
radio input "true"
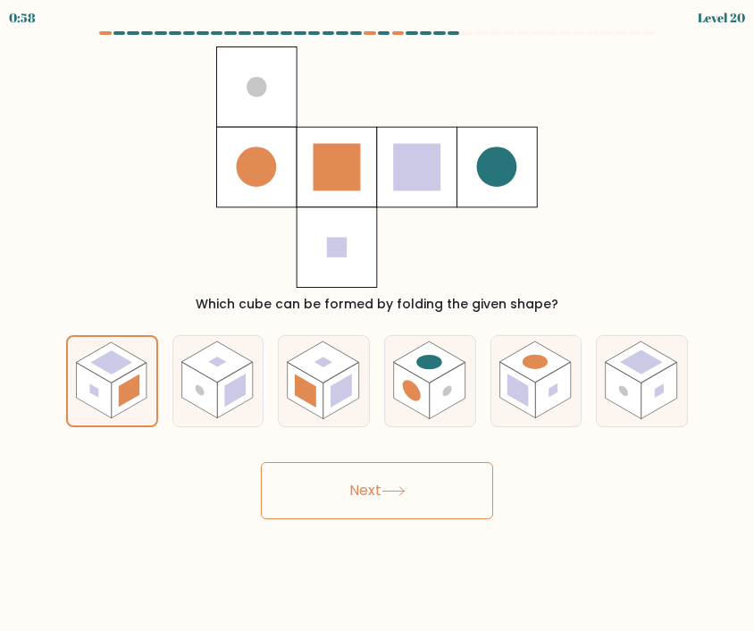
click at [334, 495] on button "Next" at bounding box center [377, 490] width 232 height 57
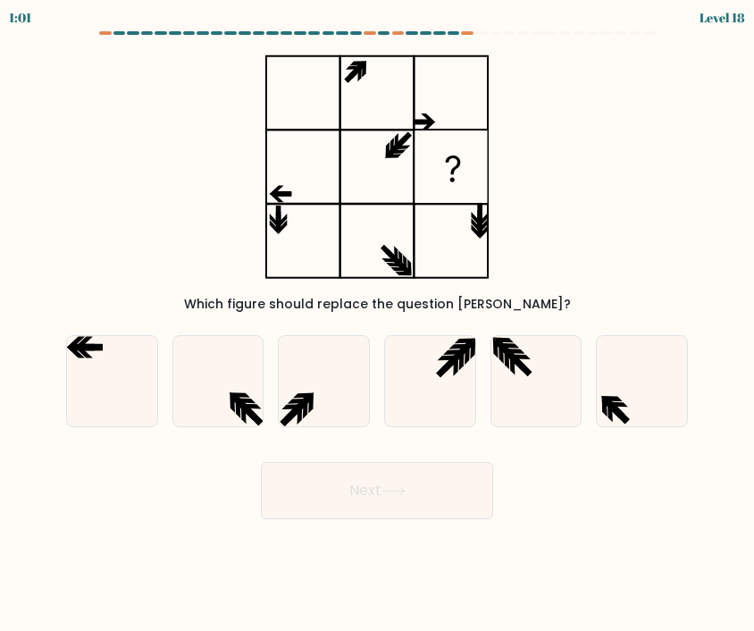
click at [398, 365] on icon at bounding box center [430, 381] width 90 height 90
click at [378, 324] on input "d." at bounding box center [377, 319] width 1 height 9
radio input "true"
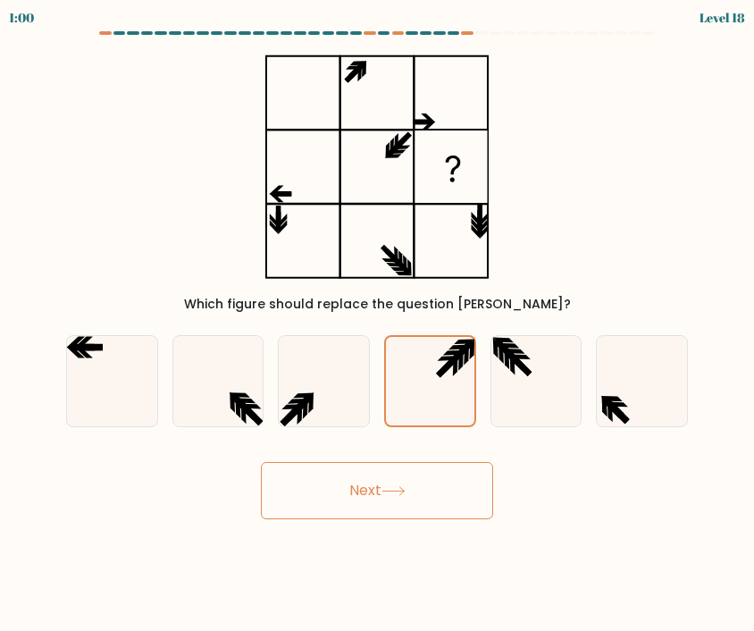
click at [573, 390] on icon at bounding box center [536, 381] width 90 height 90
click at [378, 324] on input "e." at bounding box center [377, 319] width 1 height 9
radio input "true"
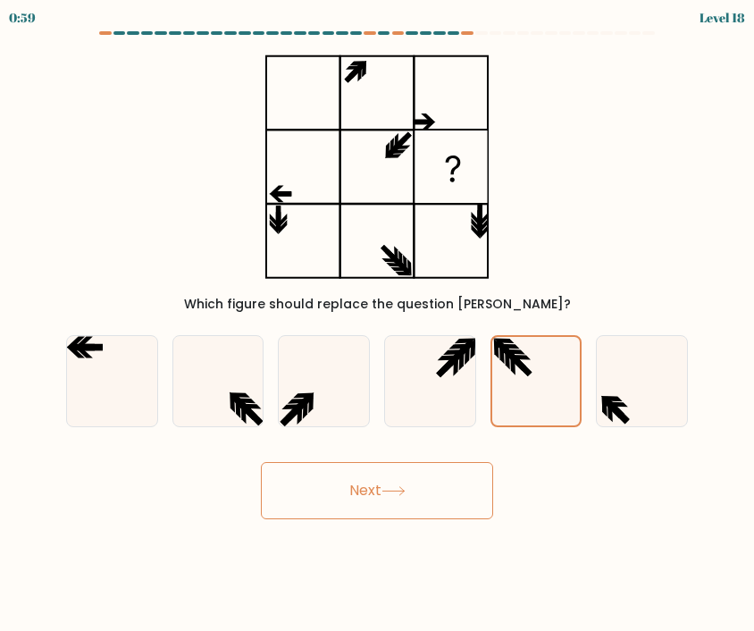
click at [412, 379] on icon at bounding box center [430, 381] width 90 height 90
click at [378, 324] on input "d." at bounding box center [377, 319] width 1 height 9
radio input "true"
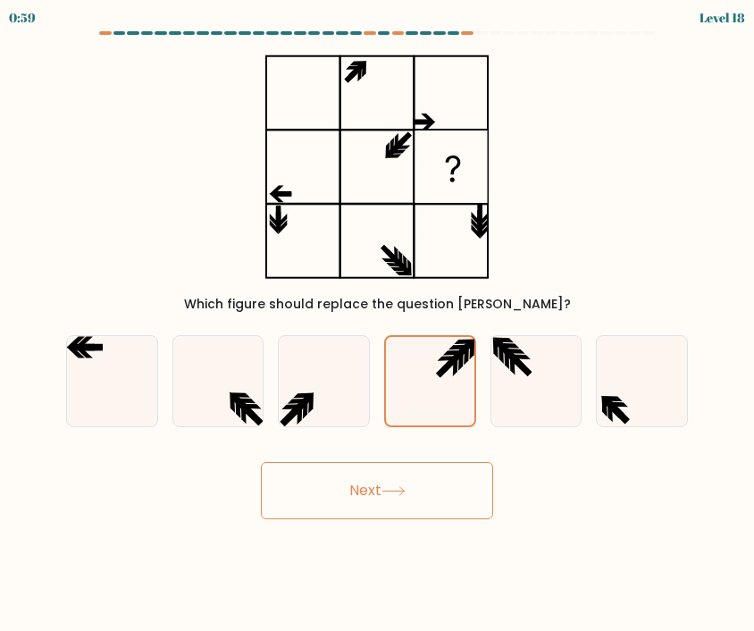
click at [568, 390] on icon at bounding box center [536, 381] width 90 height 90
click at [378, 324] on input "e." at bounding box center [377, 319] width 1 height 9
radio input "true"
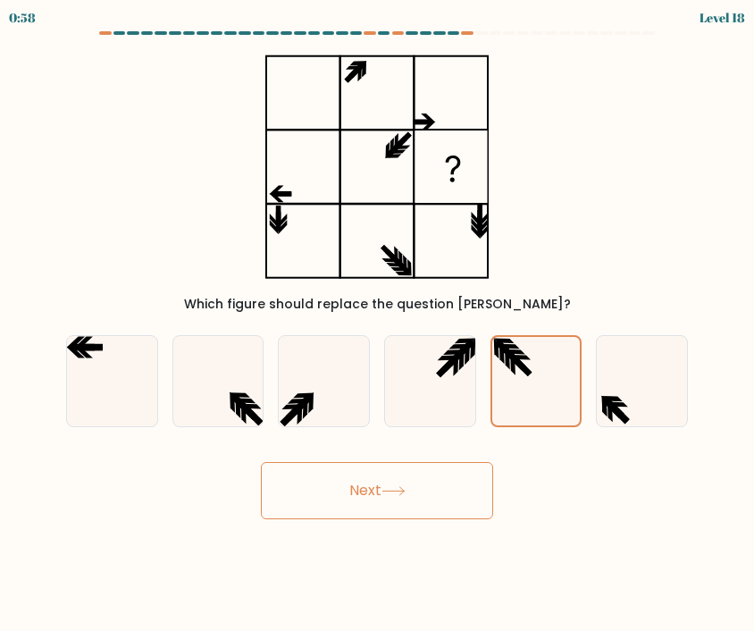
click at [403, 378] on icon at bounding box center [430, 381] width 90 height 90
click at [378, 324] on input "d." at bounding box center [377, 319] width 1 height 9
radio input "true"
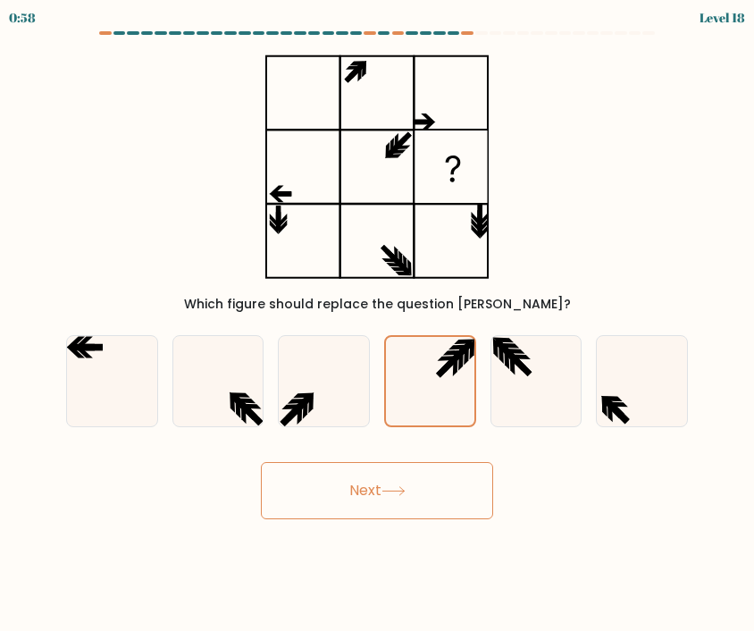
click at [573, 383] on icon at bounding box center [536, 381] width 90 height 90
click at [378, 324] on input "e." at bounding box center [377, 319] width 1 height 9
radio input "true"
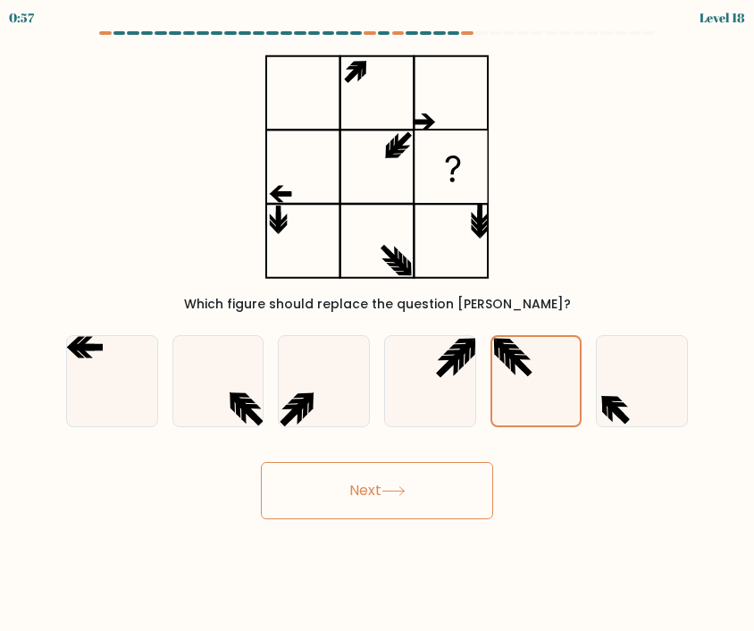
click at [398, 371] on icon at bounding box center [430, 381] width 90 height 90
click at [378, 324] on input "d." at bounding box center [377, 319] width 1 height 9
radio input "true"
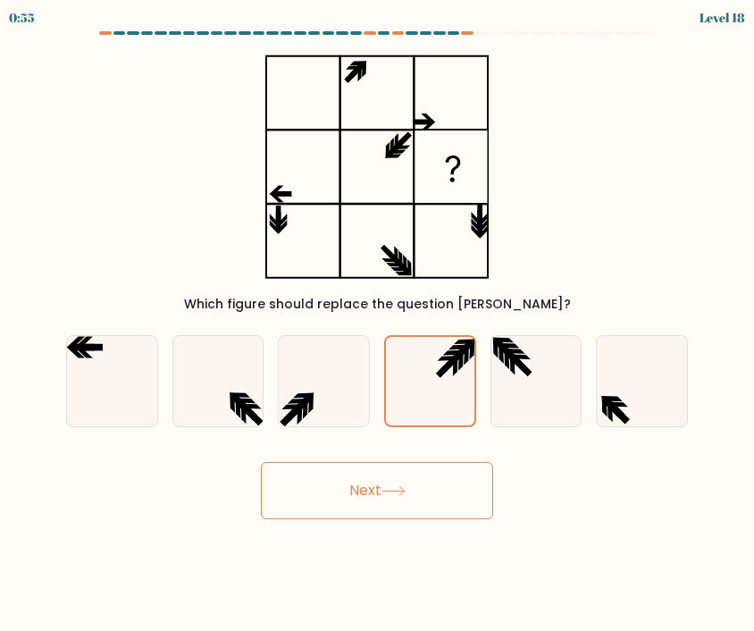
click at [568, 389] on icon at bounding box center [536, 381] width 90 height 90
click at [378, 324] on input "e." at bounding box center [377, 319] width 1 height 9
radio input "true"
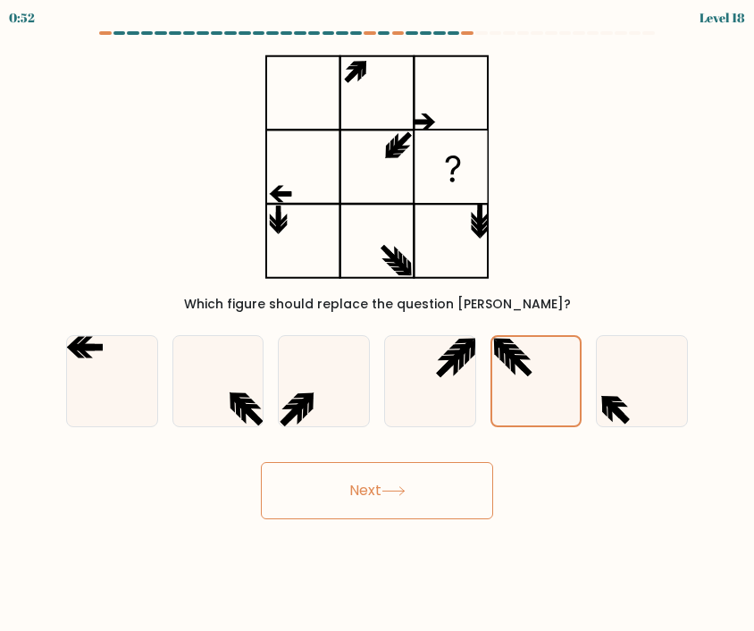
click at [374, 487] on button "Next" at bounding box center [377, 490] width 232 height 57
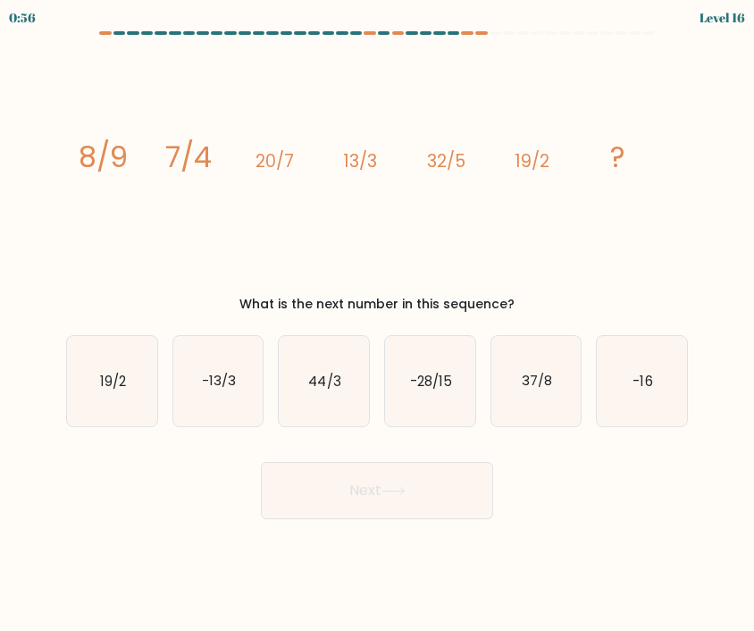
click at [330, 407] on icon "44/3" at bounding box center [324, 381] width 90 height 90
click at [377, 324] on input "c. 44/3" at bounding box center [377, 319] width 1 height 9
radio input "true"
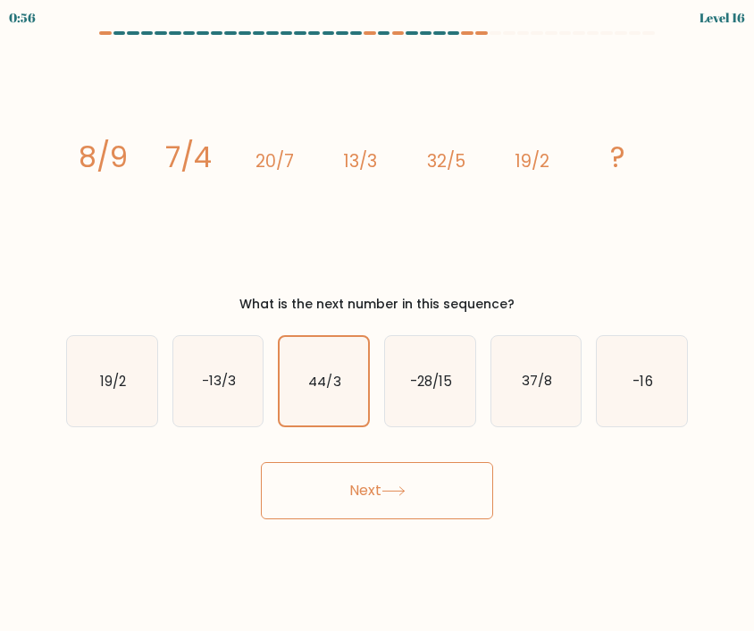
click at [317, 487] on button "Next" at bounding box center [377, 490] width 232 height 57
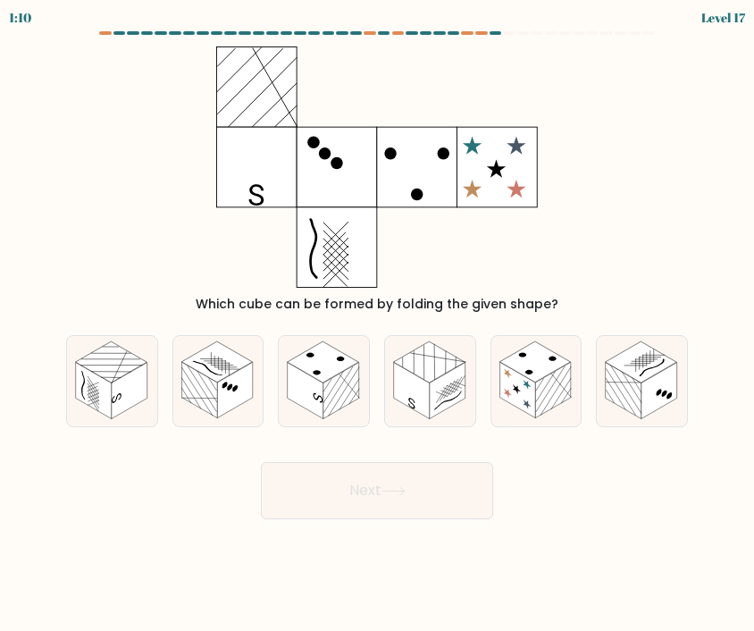
click at [449, 415] on icon at bounding box center [430, 381] width 90 height 90
click at [378, 324] on input "d." at bounding box center [377, 319] width 1 height 9
radio input "true"
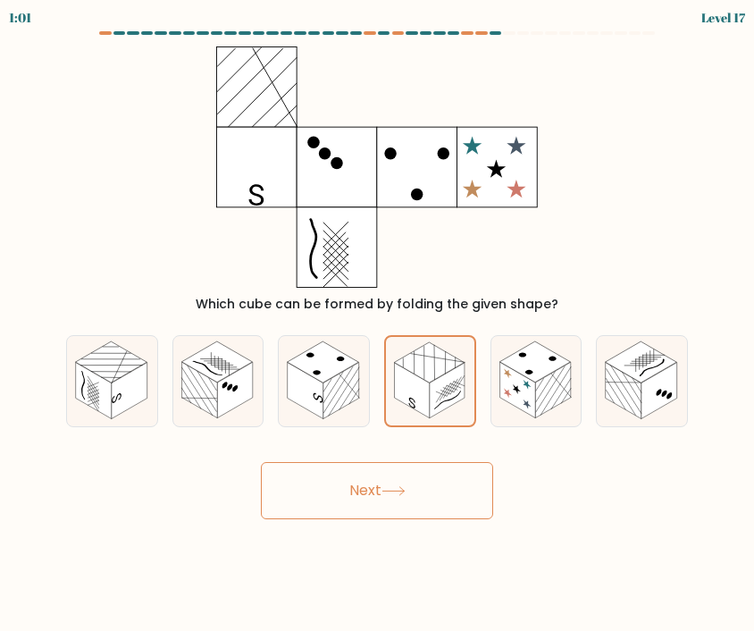
click at [346, 507] on button "Next" at bounding box center [377, 490] width 232 height 57
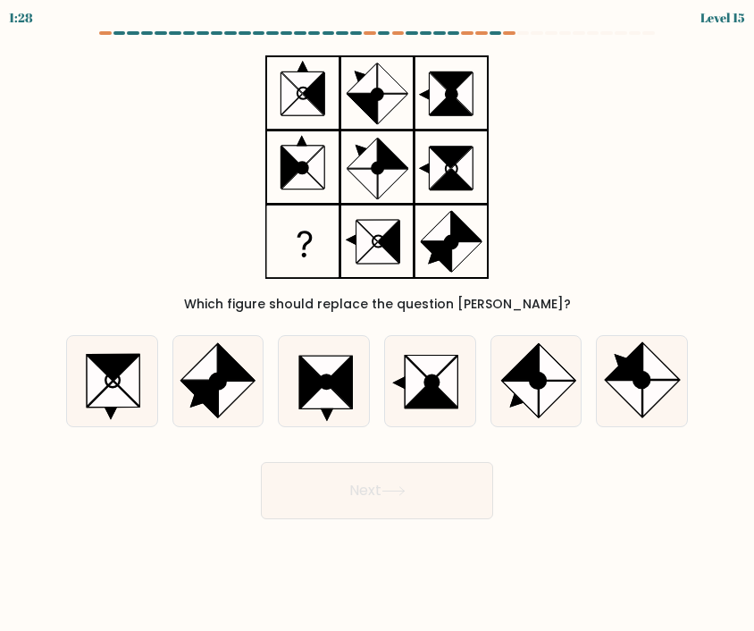
click at [638, 399] on icon at bounding box center [624, 399] width 36 height 36
click at [378, 324] on input "f." at bounding box center [377, 319] width 1 height 9
radio input "true"
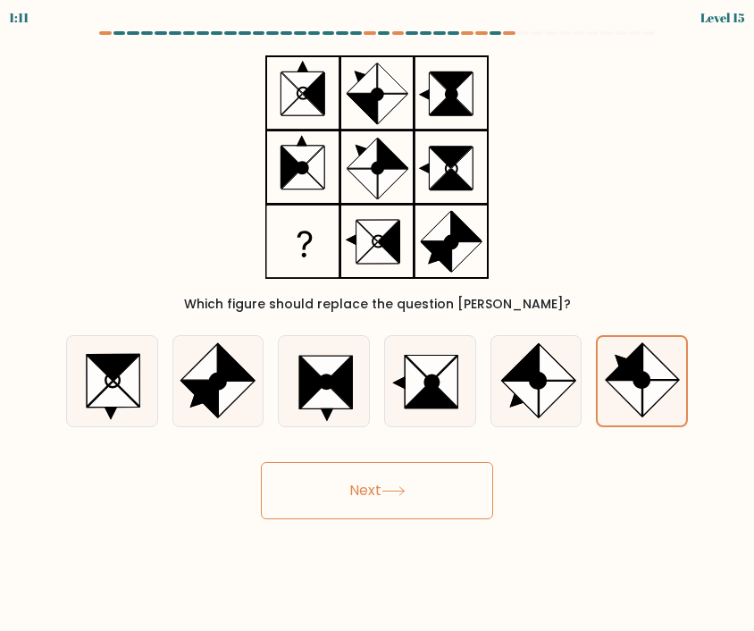
click at [393, 490] on icon at bounding box center [393, 491] width 24 height 10
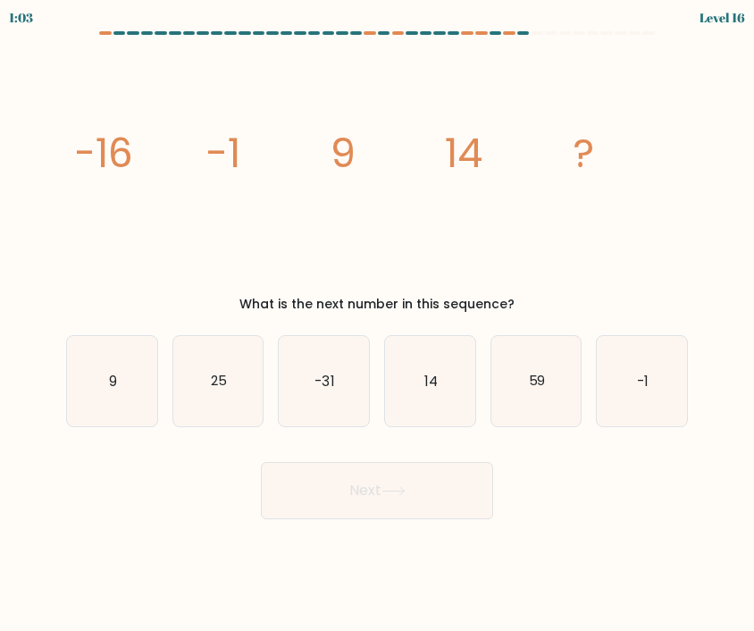
click at [242, 423] on icon "25" at bounding box center [218, 381] width 90 height 90
click at [377, 324] on input "b. 25" at bounding box center [377, 319] width 1 height 9
radio input "true"
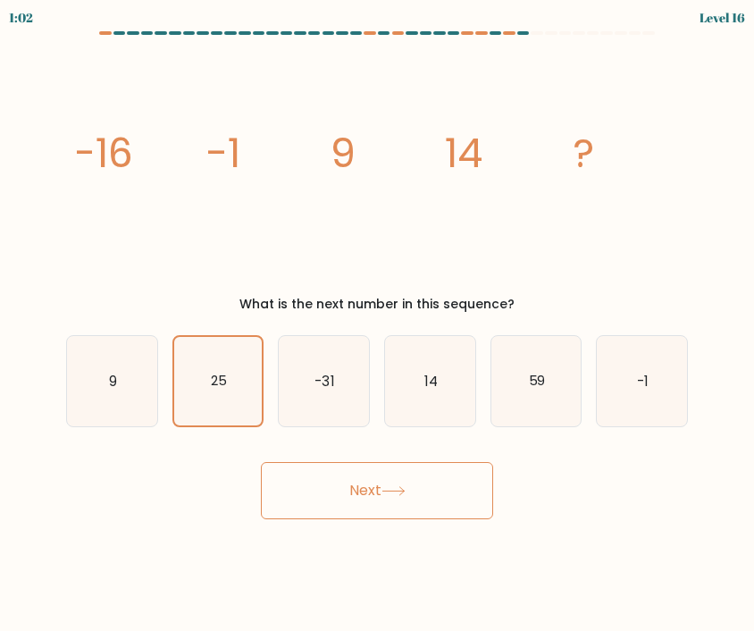
click at [325, 492] on button "Next" at bounding box center [377, 490] width 232 height 57
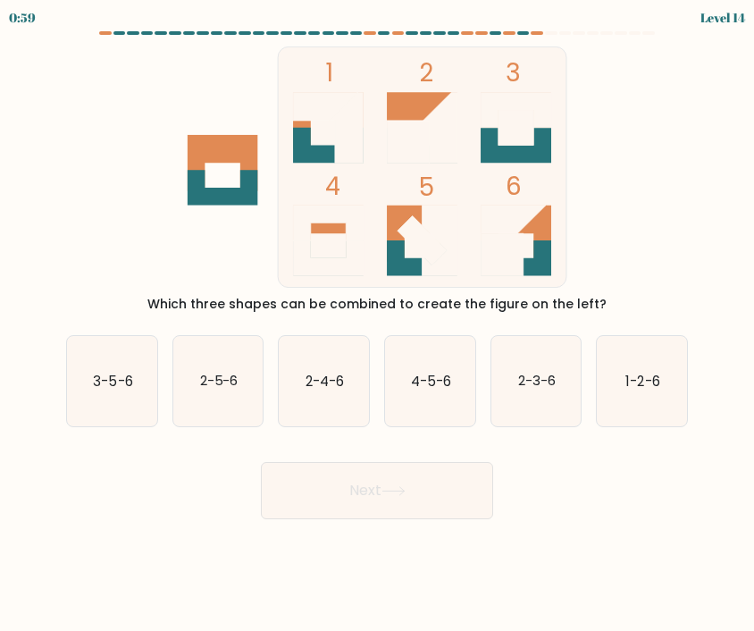
scroll to position [55, 0]
click at [652, 371] on text "1-2-6" at bounding box center [643, 380] width 34 height 19
click at [378, 324] on input "f. 1-2-6" at bounding box center [377, 319] width 1 height 9
radio input "true"
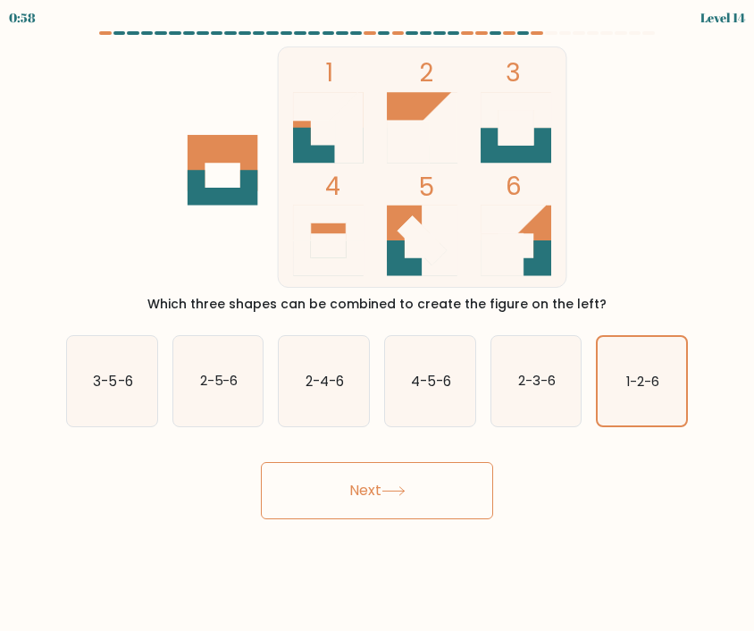
click at [323, 448] on div "Next" at bounding box center [376, 483] width 643 height 71
click at [307, 462] on button "Next" at bounding box center [377, 490] width 232 height 57
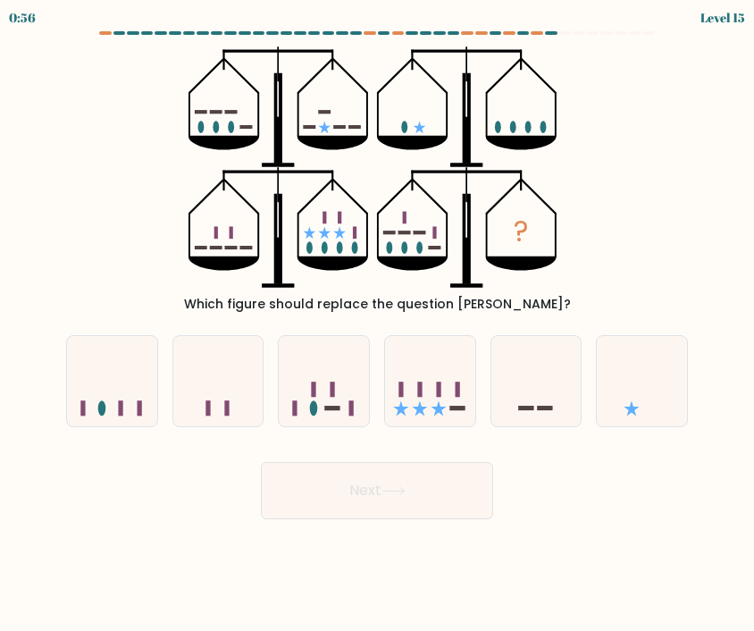
scroll to position [0, 0]
click at [466, 407] on icon at bounding box center [430, 381] width 90 height 74
click at [378, 324] on input "d." at bounding box center [377, 319] width 1 height 9
radio input "true"
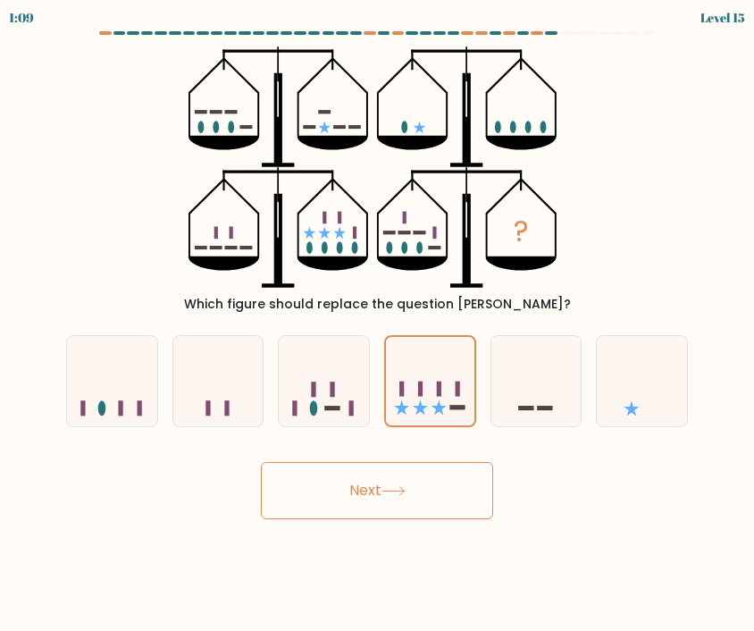
click at [320, 503] on button "Next" at bounding box center [377, 490] width 232 height 57
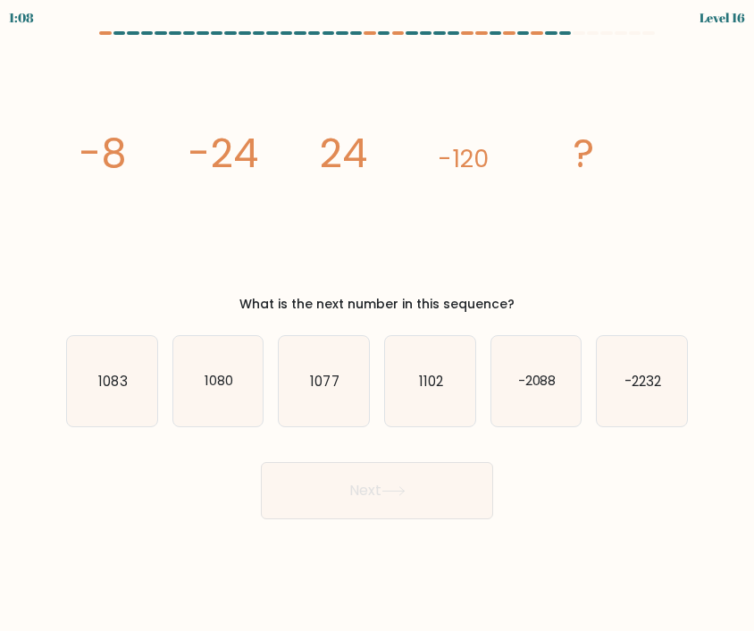
click at [242, 398] on icon "1080" at bounding box center [218, 381] width 90 height 90
click at [377, 324] on input "b. 1080" at bounding box center [377, 319] width 1 height 9
radio input "true"
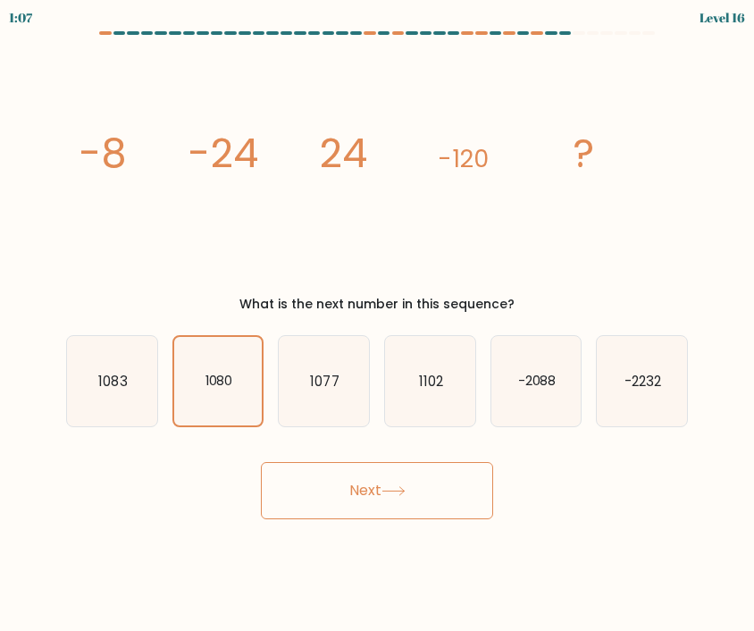
click at [261, 482] on button "Next" at bounding box center [377, 490] width 232 height 57
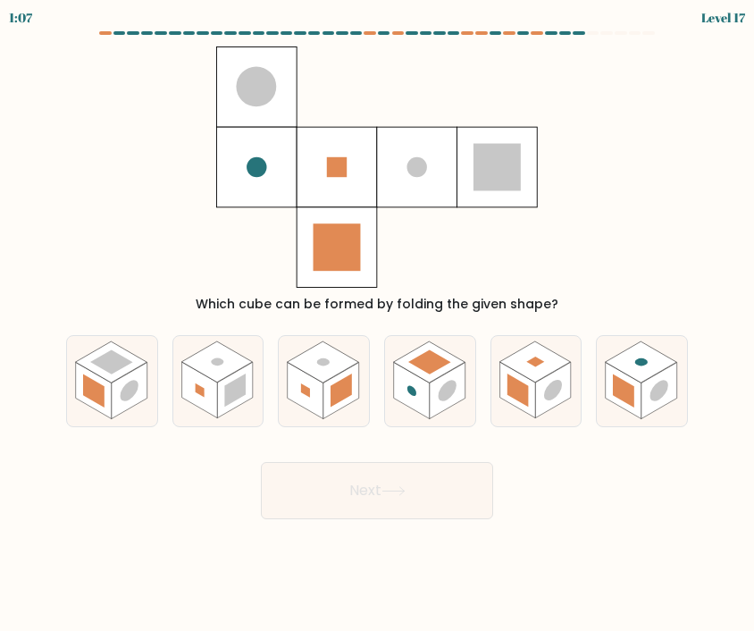
click at [139, 384] on rect at bounding box center [130, 390] width 36 height 56
click at [377, 324] on input "a." at bounding box center [377, 319] width 1 height 9
radio input "true"
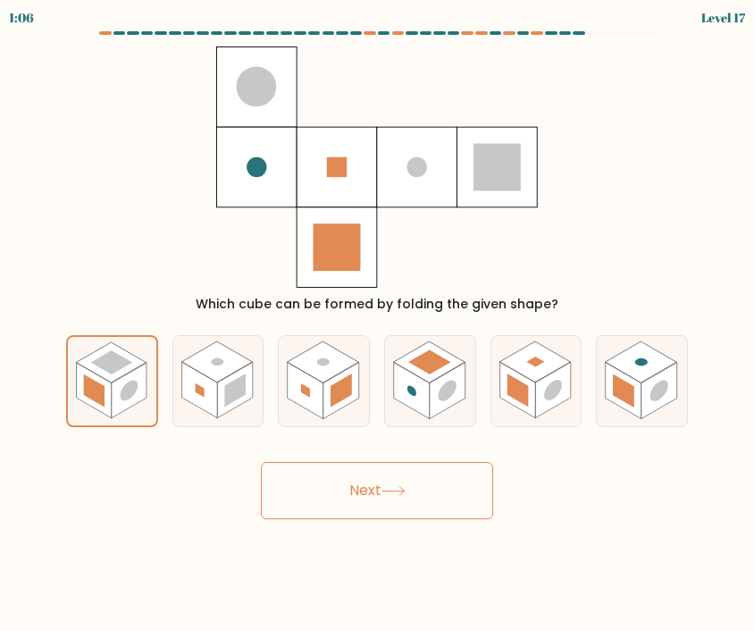
click at [411, 491] on button "Next" at bounding box center [377, 490] width 232 height 57
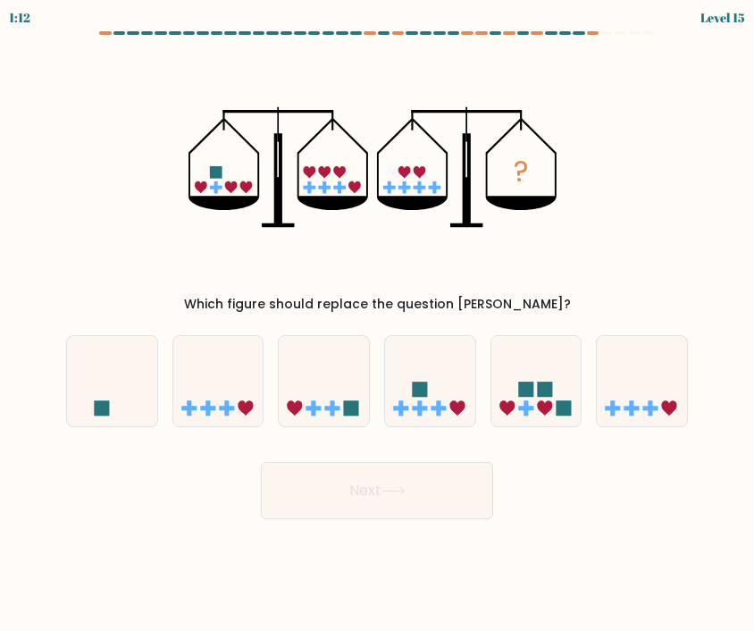
click at [327, 356] on icon at bounding box center [324, 381] width 90 height 74
click at [377, 324] on input "c." at bounding box center [377, 319] width 1 height 9
radio input "true"
click at [327, 496] on button "Next" at bounding box center [377, 490] width 232 height 57
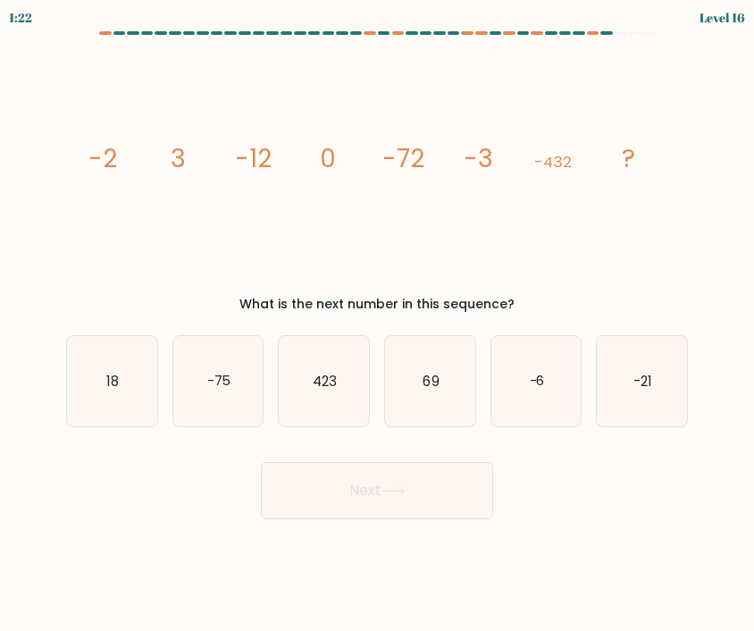
click at [560, 408] on icon "-6" at bounding box center [536, 381] width 90 height 90
click at [378, 324] on input "e. -6" at bounding box center [377, 319] width 1 height 9
radio input "true"
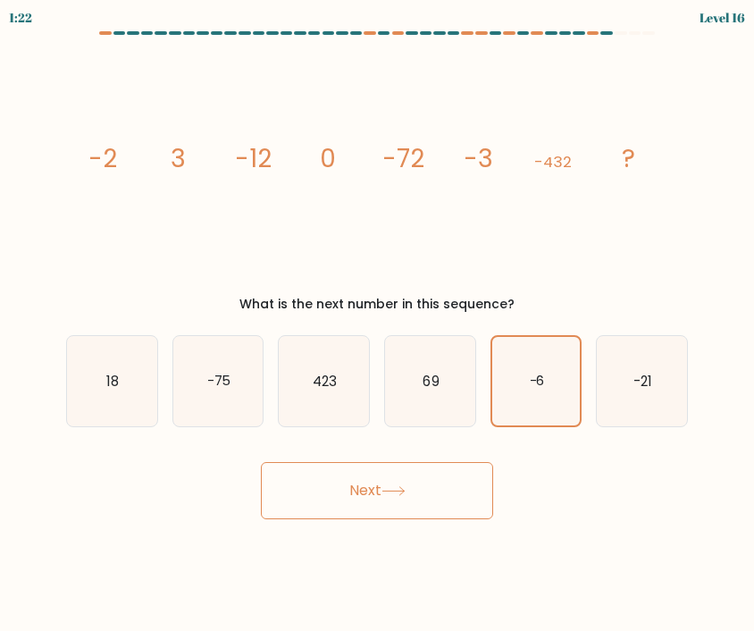
click at [410, 501] on button "Next" at bounding box center [377, 490] width 232 height 57
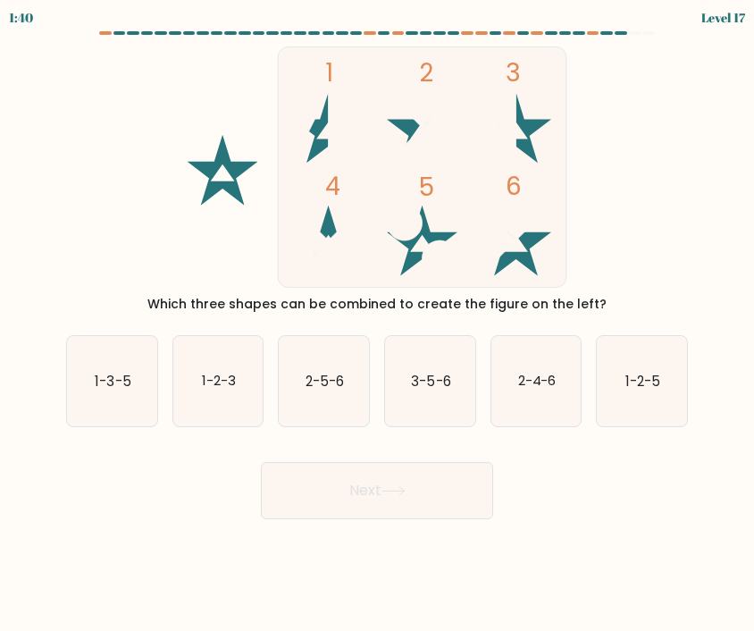
click at [528, 381] on text "2-4-6" at bounding box center [536, 380] width 38 height 19
click at [378, 324] on input "e. 2-4-6" at bounding box center [377, 319] width 1 height 9
radio input "true"
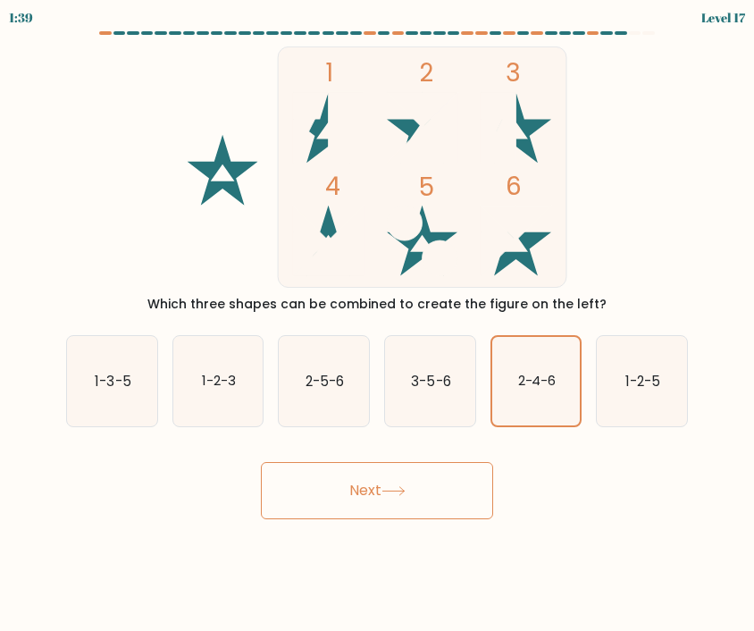
click at [406, 490] on icon at bounding box center [393, 491] width 24 height 10
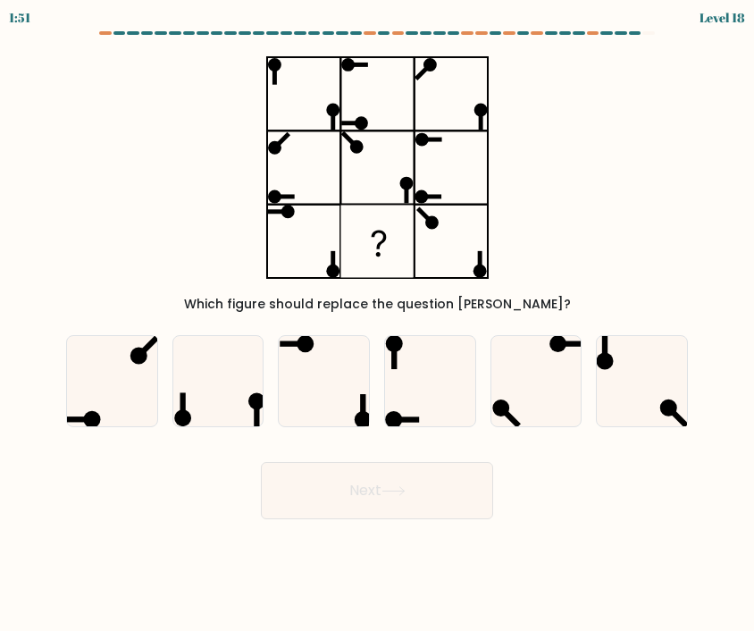
click at [436, 407] on icon at bounding box center [430, 381] width 90 height 90
click at [378, 324] on input "d." at bounding box center [377, 319] width 1 height 9
radio input "true"
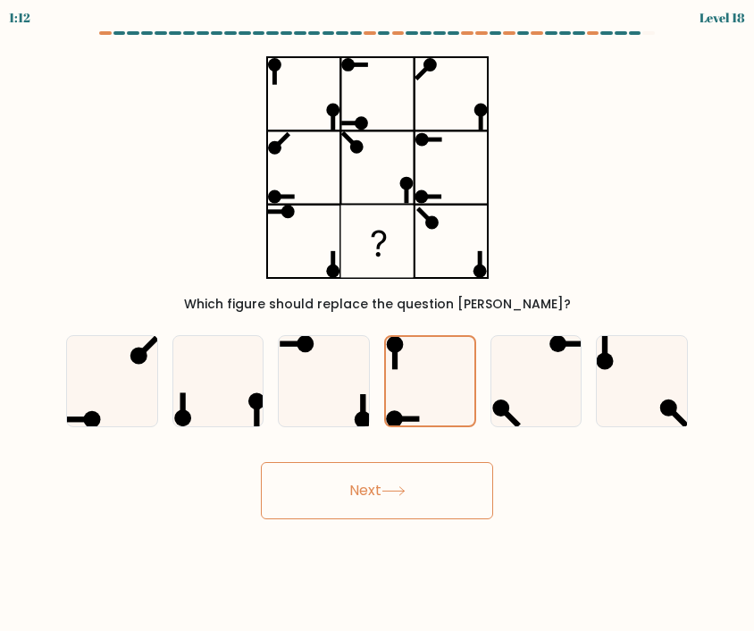
click at [411, 497] on button "Next" at bounding box center [377, 490] width 232 height 57
click at [415, 474] on button "Next" at bounding box center [377, 490] width 232 height 57
click at [391, 476] on button "Next" at bounding box center [377, 490] width 232 height 57
click at [374, 481] on button "Next" at bounding box center [377, 490] width 232 height 57
click at [375, 499] on button "Next" at bounding box center [377, 490] width 232 height 57
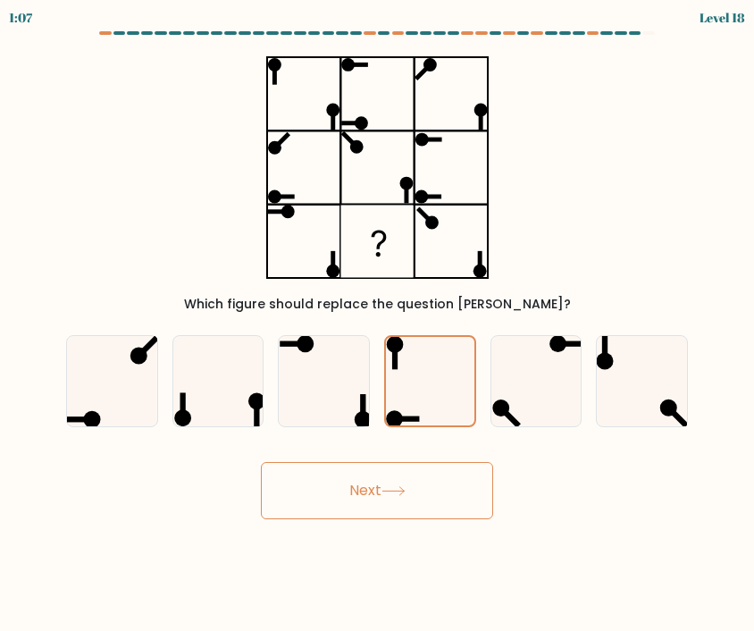
click at [370, 509] on button "Next" at bounding box center [377, 490] width 232 height 57
click at [374, 501] on button "Next" at bounding box center [377, 490] width 232 height 57
click at [376, 488] on button "Next" at bounding box center [377, 490] width 232 height 57
click at [442, 382] on icon at bounding box center [430, 381] width 88 height 88
click at [378, 324] on input "d." at bounding box center [377, 319] width 1 height 9
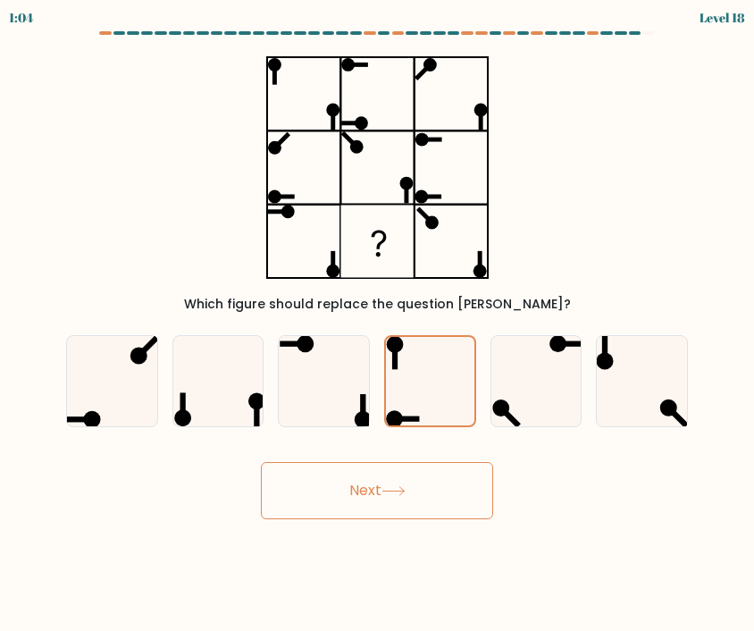
click at [395, 471] on button "Next" at bounding box center [377, 490] width 232 height 57
click at [387, 479] on button "Next" at bounding box center [377, 490] width 232 height 57
click at [393, 465] on button "Next" at bounding box center [377, 490] width 232 height 57
click at [398, 474] on button "Next" at bounding box center [377, 490] width 232 height 57
click at [381, 462] on button "Next" at bounding box center [377, 490] width 232 height 57
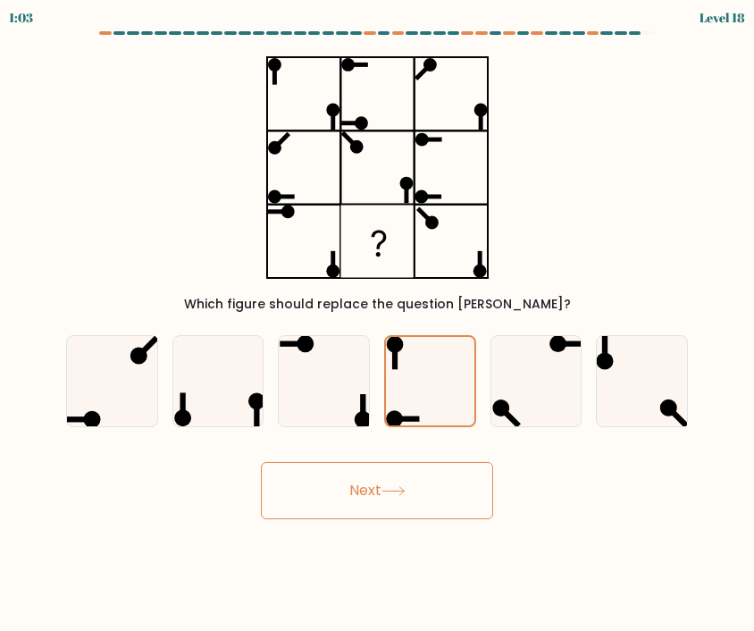
click at [369, 502] on button "Next" at bounding box center [377, 490] width 232 height 57
click at [372, 501] on button "Next" at bounding box center [377, 490] width 232 height 57
click at [353, 517] on button "Next" at bounding box center [377, 490] width 232 height 57
click at [361, 518] on button "Next" at bounding box center [377, 490] width 232 height 57
click at [362, 509] on button "Next" at bounding box center [377, 490] width 232 height 57
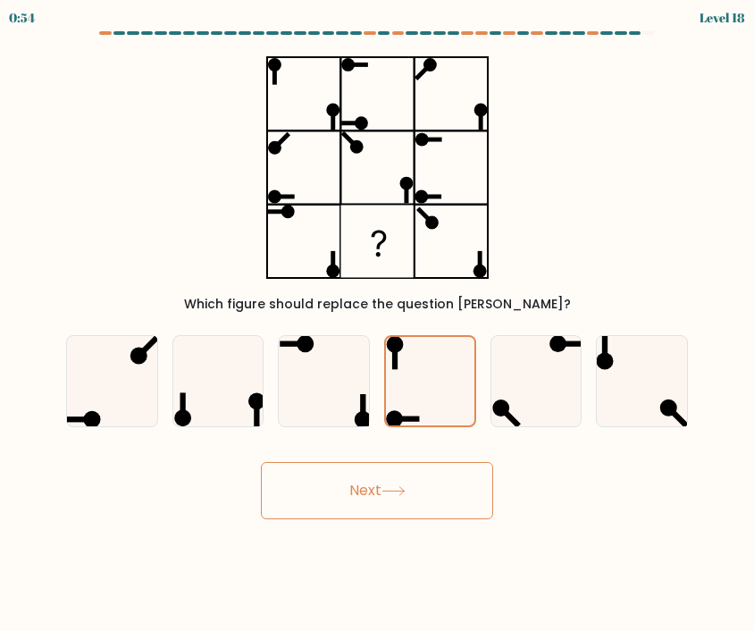
click at [383, 506] on button "Next" at bounding box center [377, 490] width 232 height 57
click at [367, 493] on button "Next" at bounding box center [377, 490] width 232 height 57
click at [365, 474] on button "Next" at bounding box center [377, 490] width 232 height 57
click at [365, 483] on button "Next" at bounding box center [377, 490] width 232 height 57
click at [370, 480] on button "Next" at bounding box center [377, 490] width 232 height 57
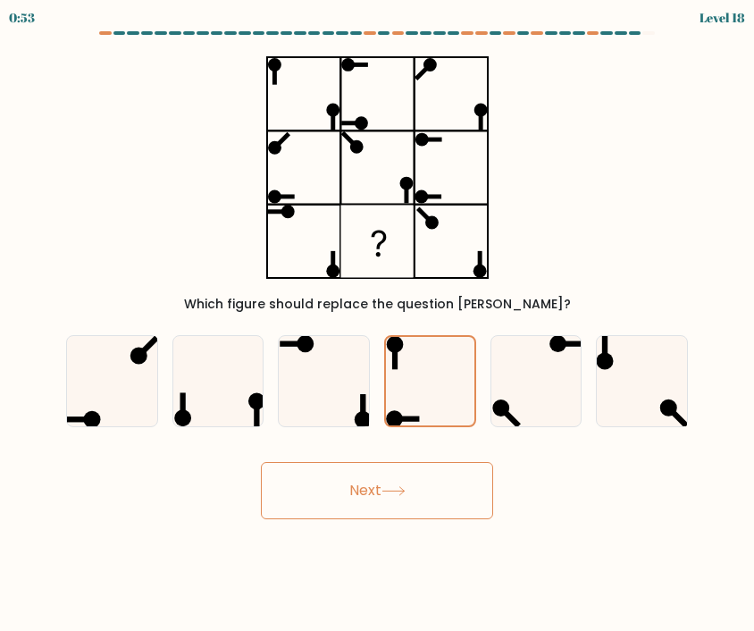
click at [382, 504] on button "Next" at bounding box center [377, 490] width 232 height 57
click at [397, 465] on button "Next" at bounding box center [377, 490] width 232 height 57
click at [391, 466] on button "Next" at bounding box center [377, 490] width 232 height 57
click at [517, 372] on icon at bounding box center [536, 381] width 90 height 90
click at [378, 324] on input "e." at bounding box center [377, 319] width 1 height 9
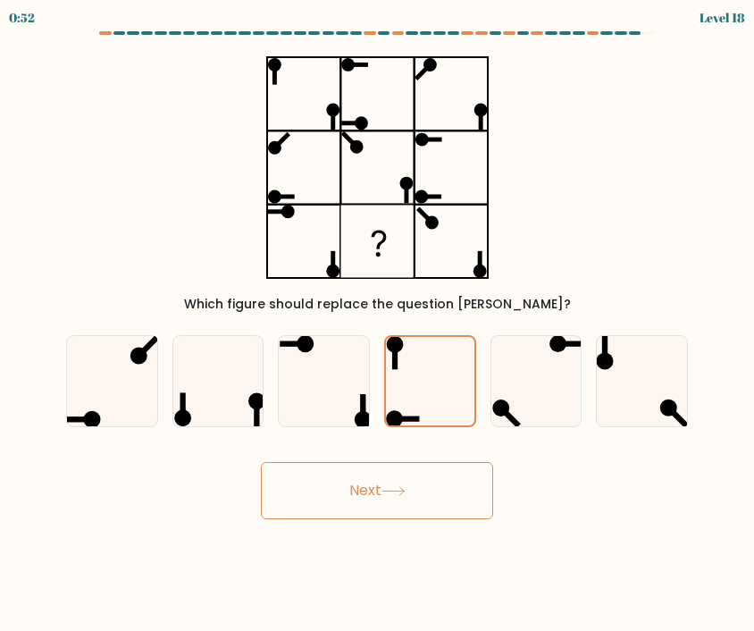
radio input "true"
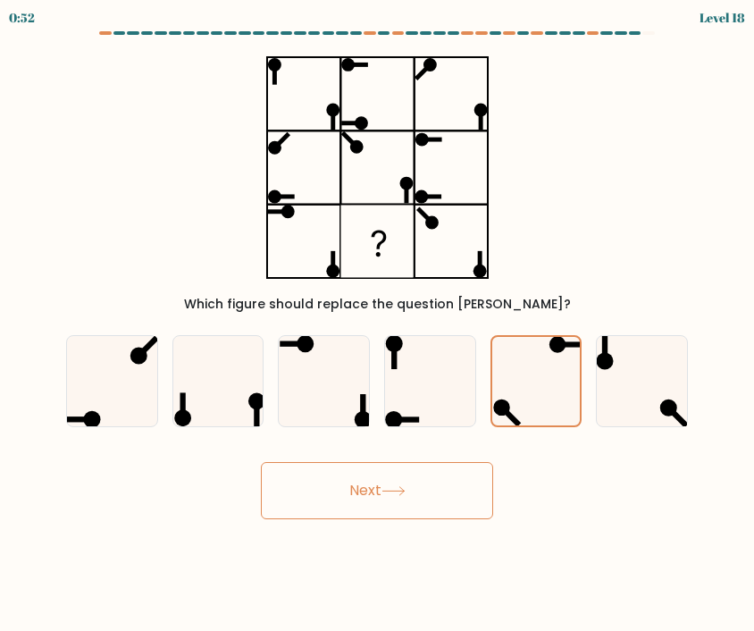
click at [430, 399] on icon at bounding box center [430, 381] width 90 height 90
click at [378, 324] on input "d." at bounding box center [377, 319] width 1 height 9
radio input "true"
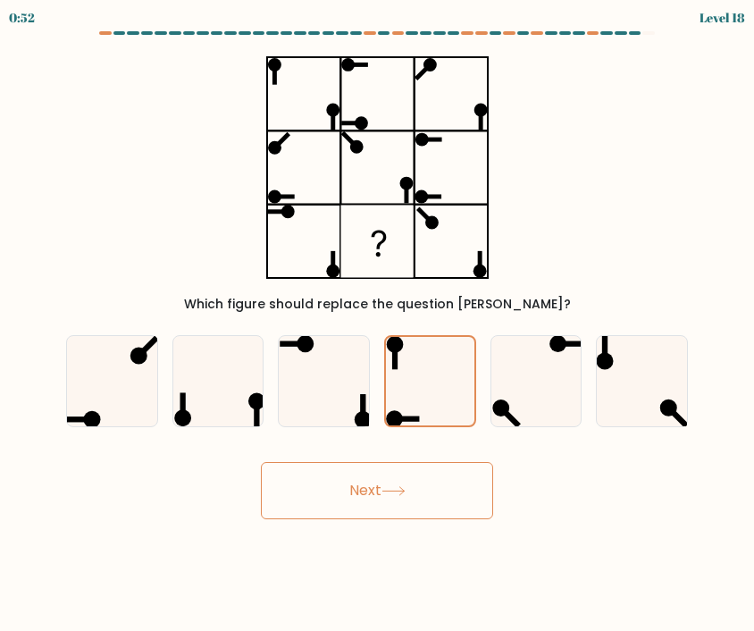
click at [418, 474] on button "Next" at bounding box center [377, 490] width 232 height 57
click at [421, 487] on button "Next" at bounding box center [377, 490] width 232 height 57
click at [426, 486] on button "Next" at bounding box center [377, 490] width 232 height 57
click at [429, 485] on button "Next" at bounding box center [377, 490] width 232 height 57
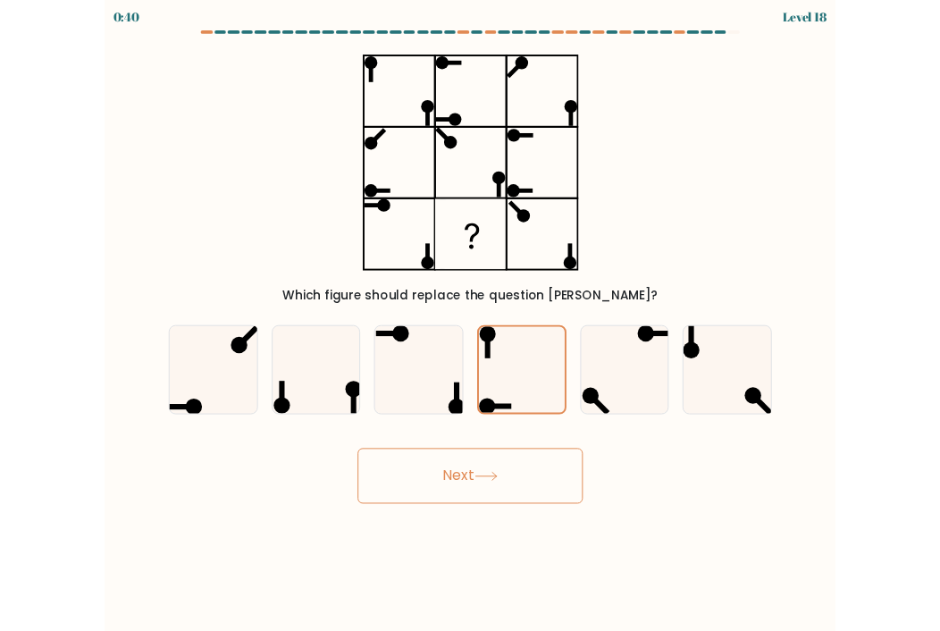
scroll to position [20, 0]
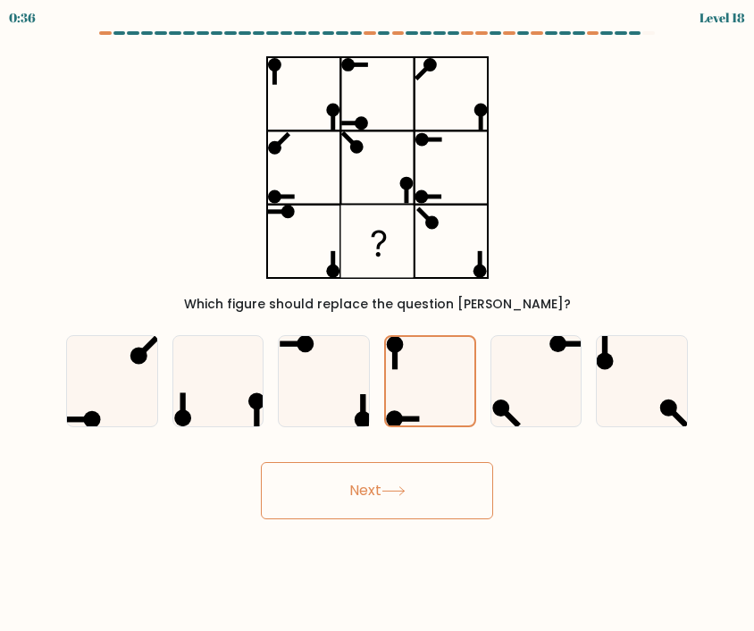
click at [737, 616] on body "0:36 Level 18" at bounding box center [377, 315] width 754 height 631
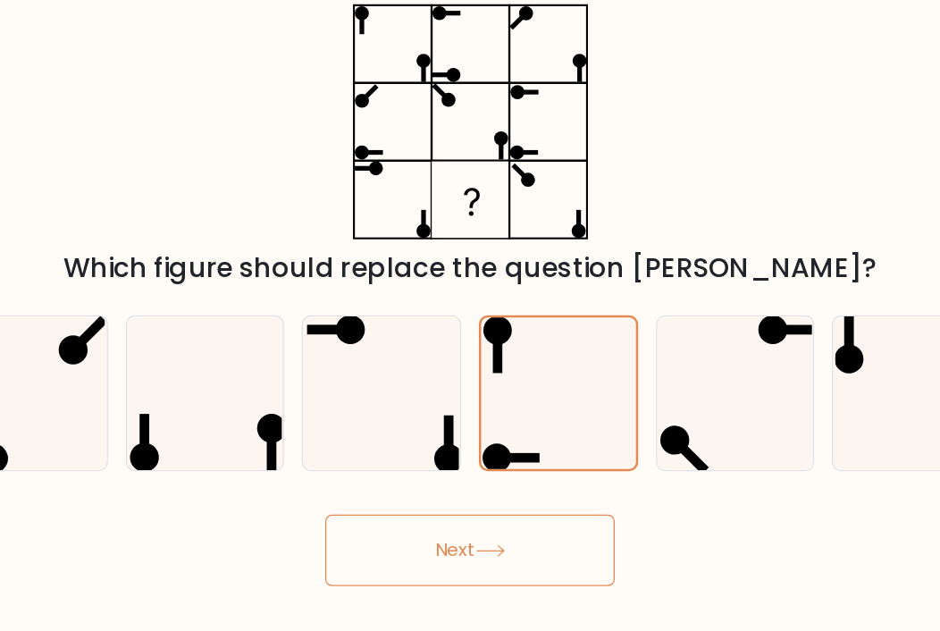
click at [354, 464] on button "Next" at bounding box center [470, 492] width 232 height 57
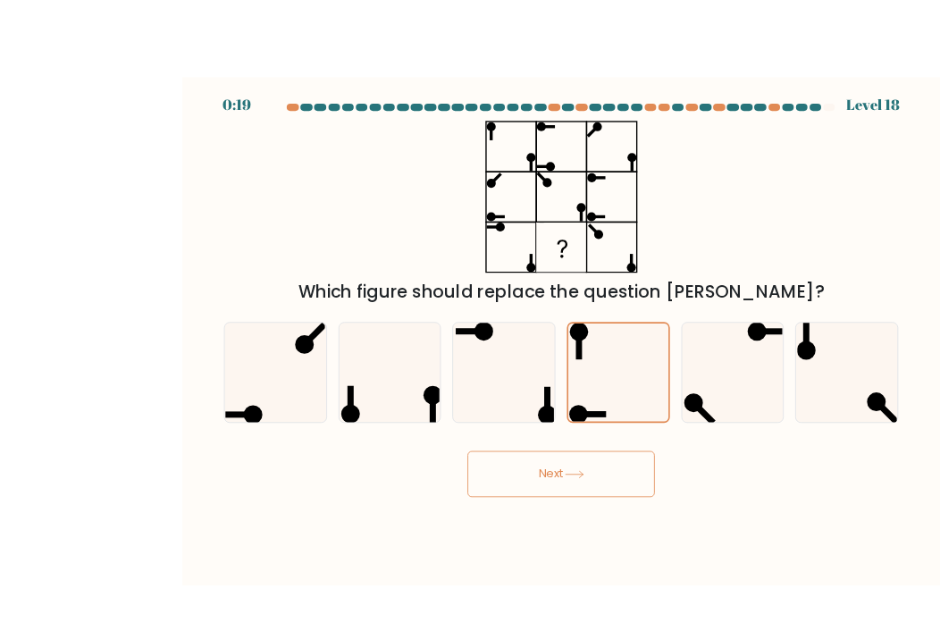
scroll to position [1, 0]
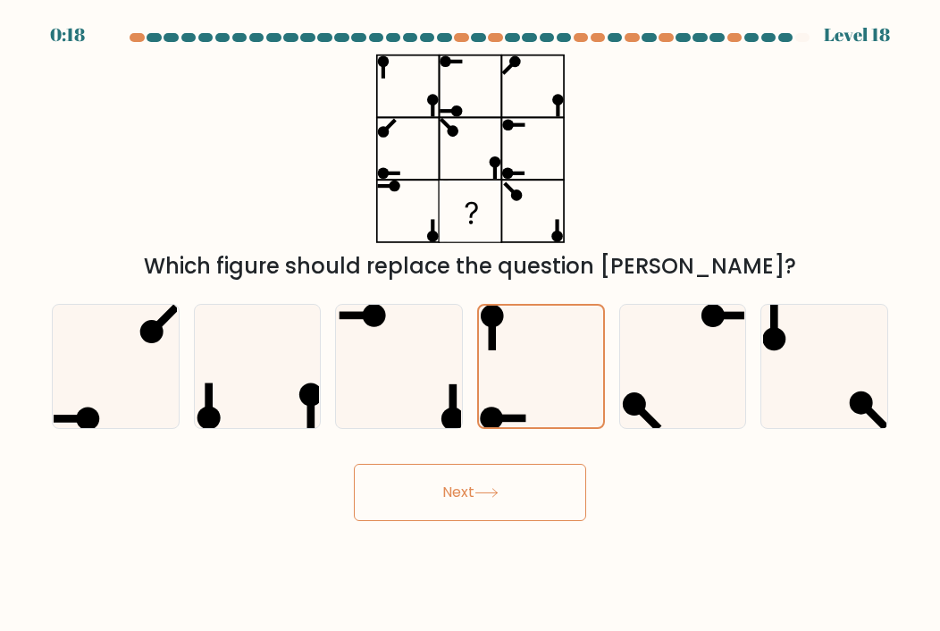
click at [399, 503] on button "Next" at bounding box center [470, 492] width 232 height 57
click at [407, 517] on button "Next" at bounding box center [470, 492] width 232 height 57
click at [408, 519] on button "Next" at bounding box center [470, 492] width 232 height 57
click at [408, 513] on button "Next" at bounding box center [470, 492] width 232 height 57
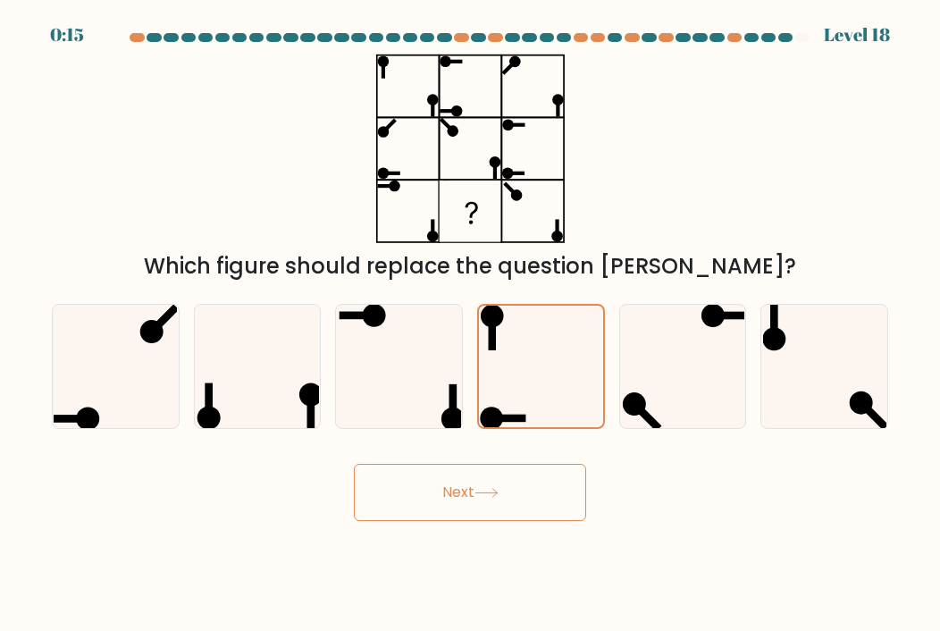
click at [427, 502] on button "Next" at bounding box center [470, 492] width 232 height 57
click at [426, 497] on button "Next" at bounding box center [470, 492] width 232 height 57
click at [424, 496] on button "Next" at bounding box center [470, 492] width 232 height 57
click at [704, 397] on icon at bounding box center [682, 366] width 123 height 123
click at [471, 324] on input "e." at bounding box center [470, 319] width 1 height 9
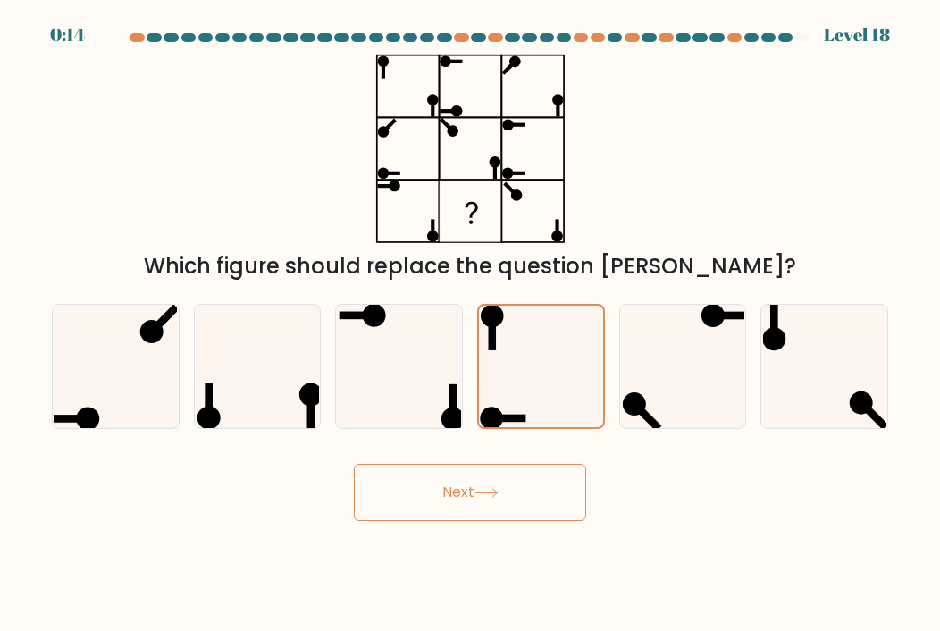
radio input "true"
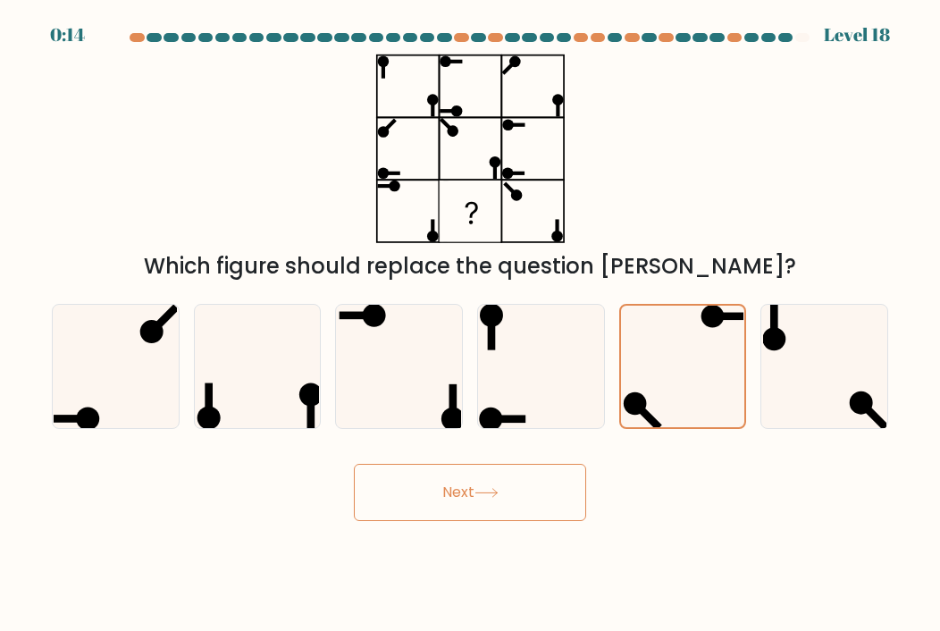
click at [410, 394] on icon at bounding box center [399, 366] width 123 height 123
click at [470, 324] on input "c." at bounding box center [470, 319] width 1 height 9
radio input "true"
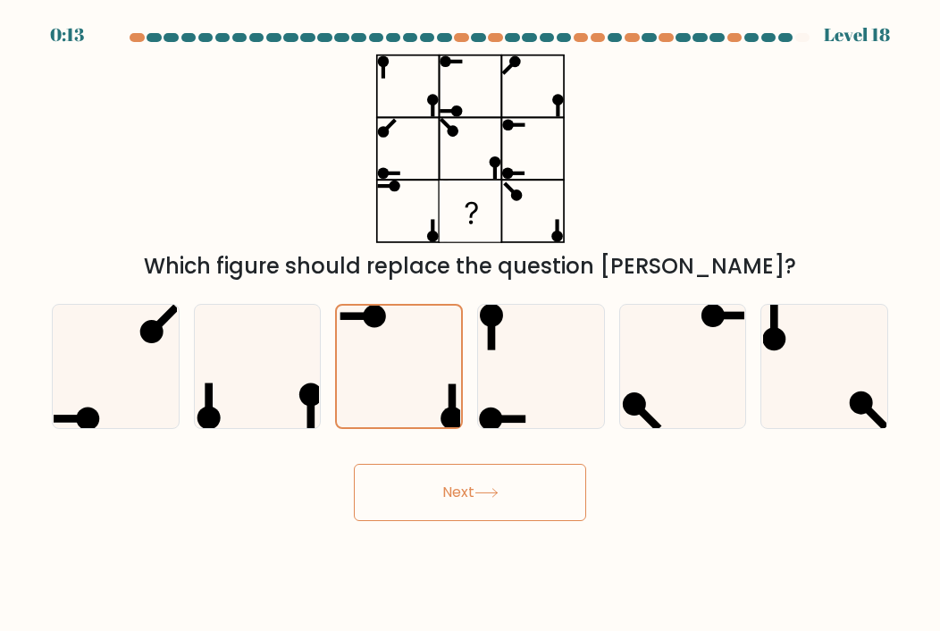
click at [588, 415] on icon at bounding box center [540, 366] width 123 height 123
click at [471, 324] on input "d." at bounding box center [470, 319] width 1 height 9
radio input "true"
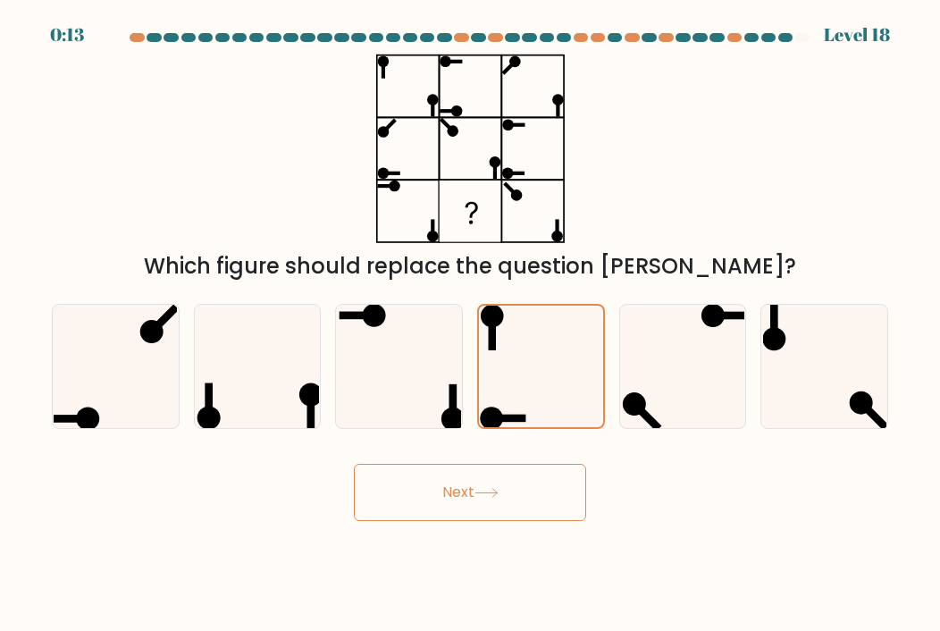
click at [566, 514] on button "Next" at bounding box center [470, 492] width 232 height 57
click at [566, 499] on button "Next" at bounding box center [470, 492] width 232 height 57
click at [409, 509] on button "Next" at bounding box center [470, 492] width 232 height 57
click at [412, 521] on button "Next" at bounding box center [470, 492] width 232 height 57
click at [410, 521] on button "Next" at bounding box center [470, 492] width 232 height 57
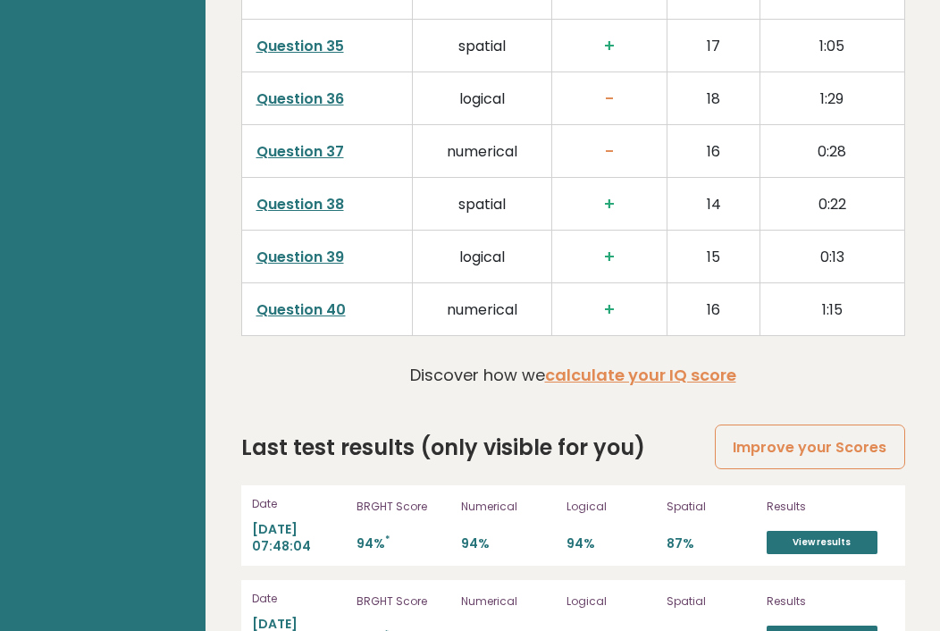
scroll to position [4736, 0]
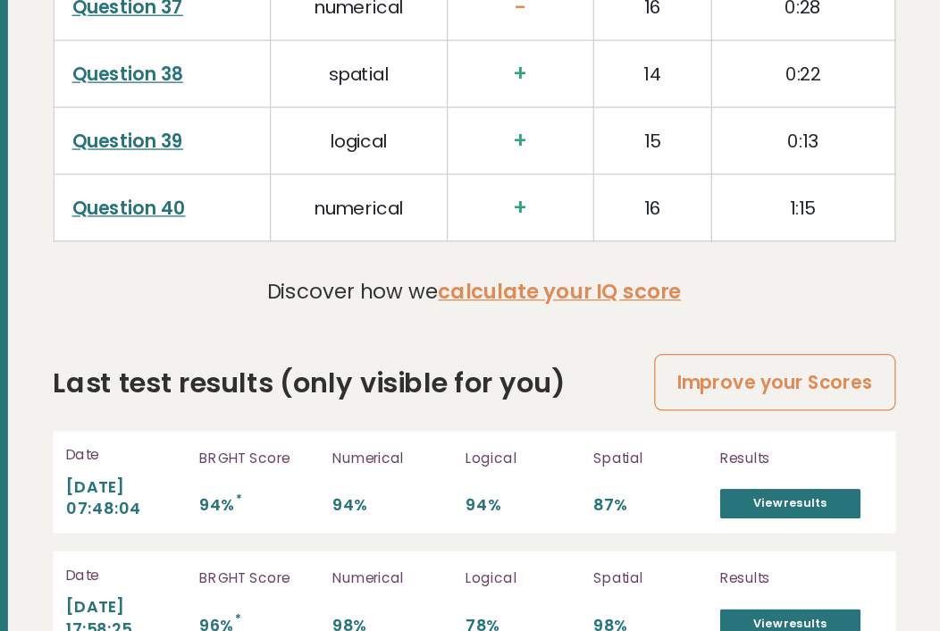
click at [767, 475] on link "View results" at bounding box center [822, 486] width 111 height 23
